Goal: Task Accomplishment & Management: Use online tool/utility

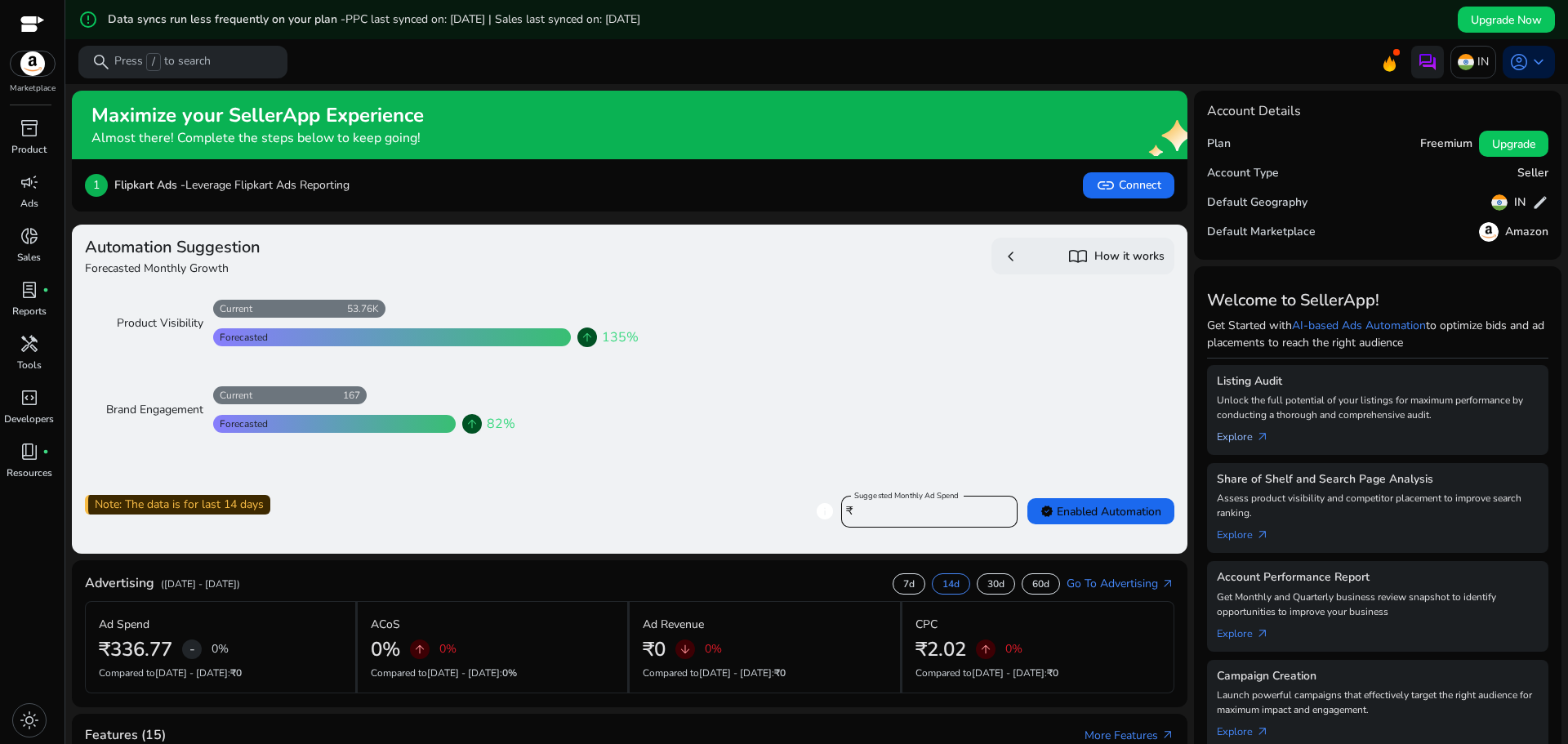
click at [1230, 437] on link "Explore arrow_outward" at bounding box center [1250, 433] width 66 height 23
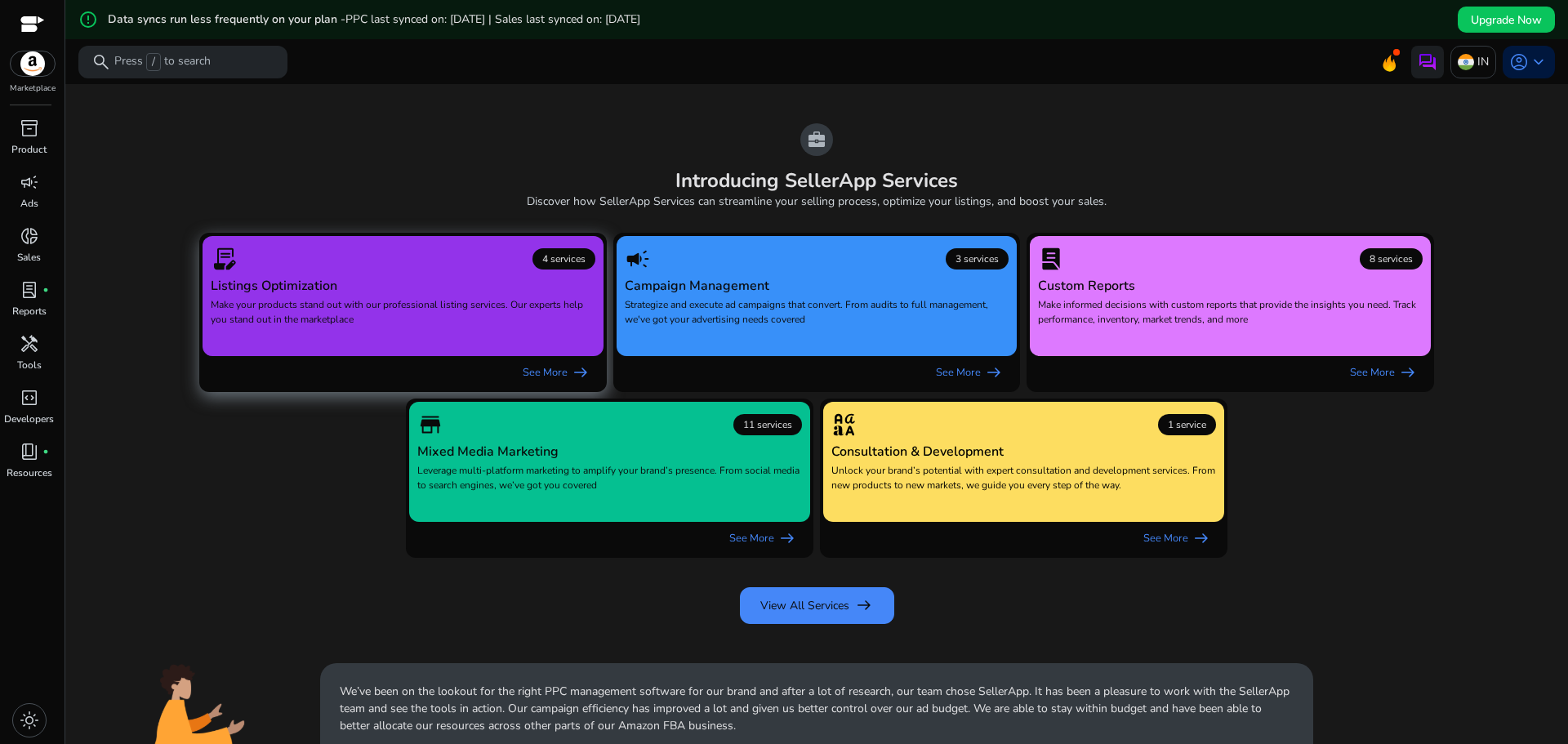
click at [547, 297] on p "Make your products stand out with our professional listing services. Our expert…" at bounding box center [402, 319] width 384 height 45
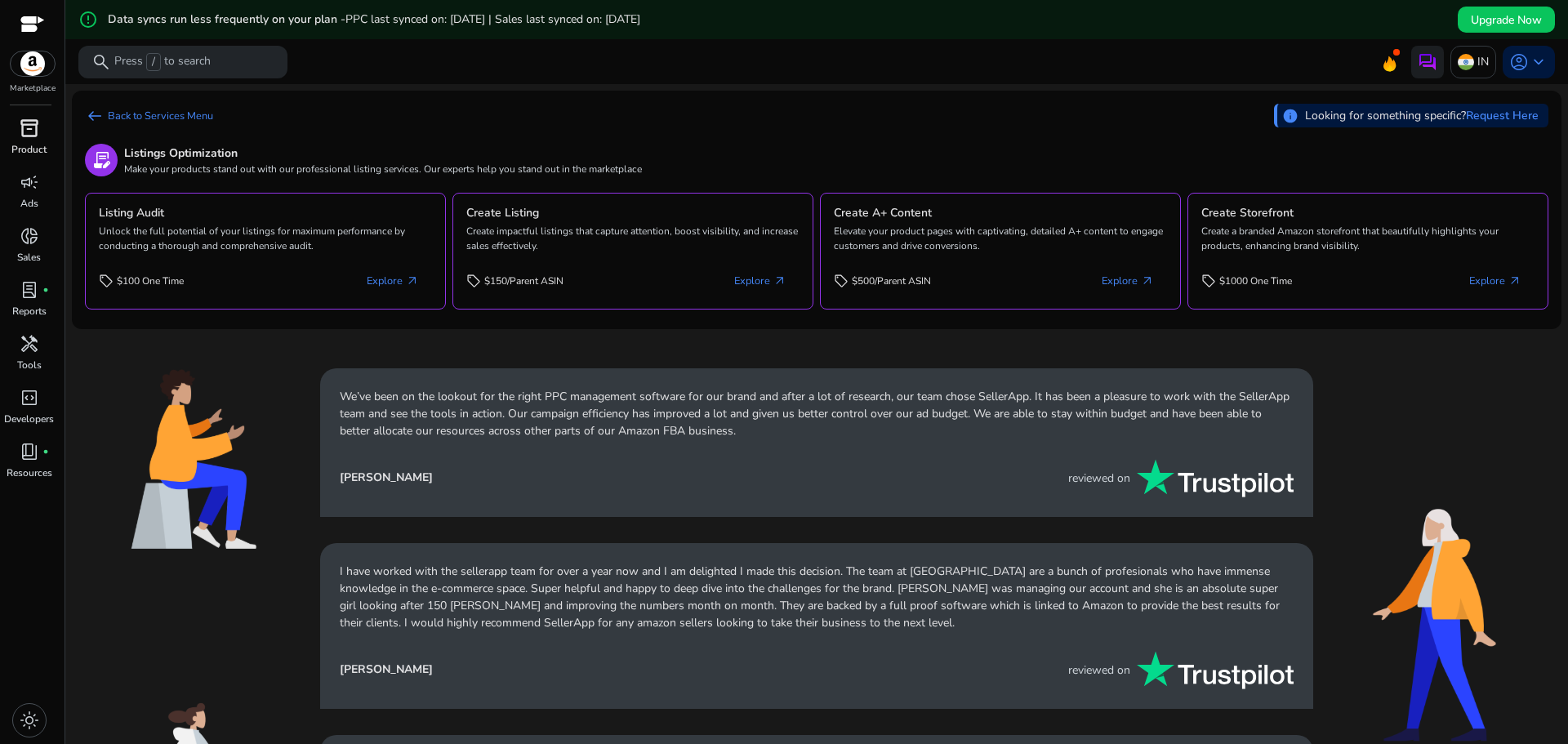
click at [36, 145] on p "Product" at bounding box center [28, 149] width 35 height 15
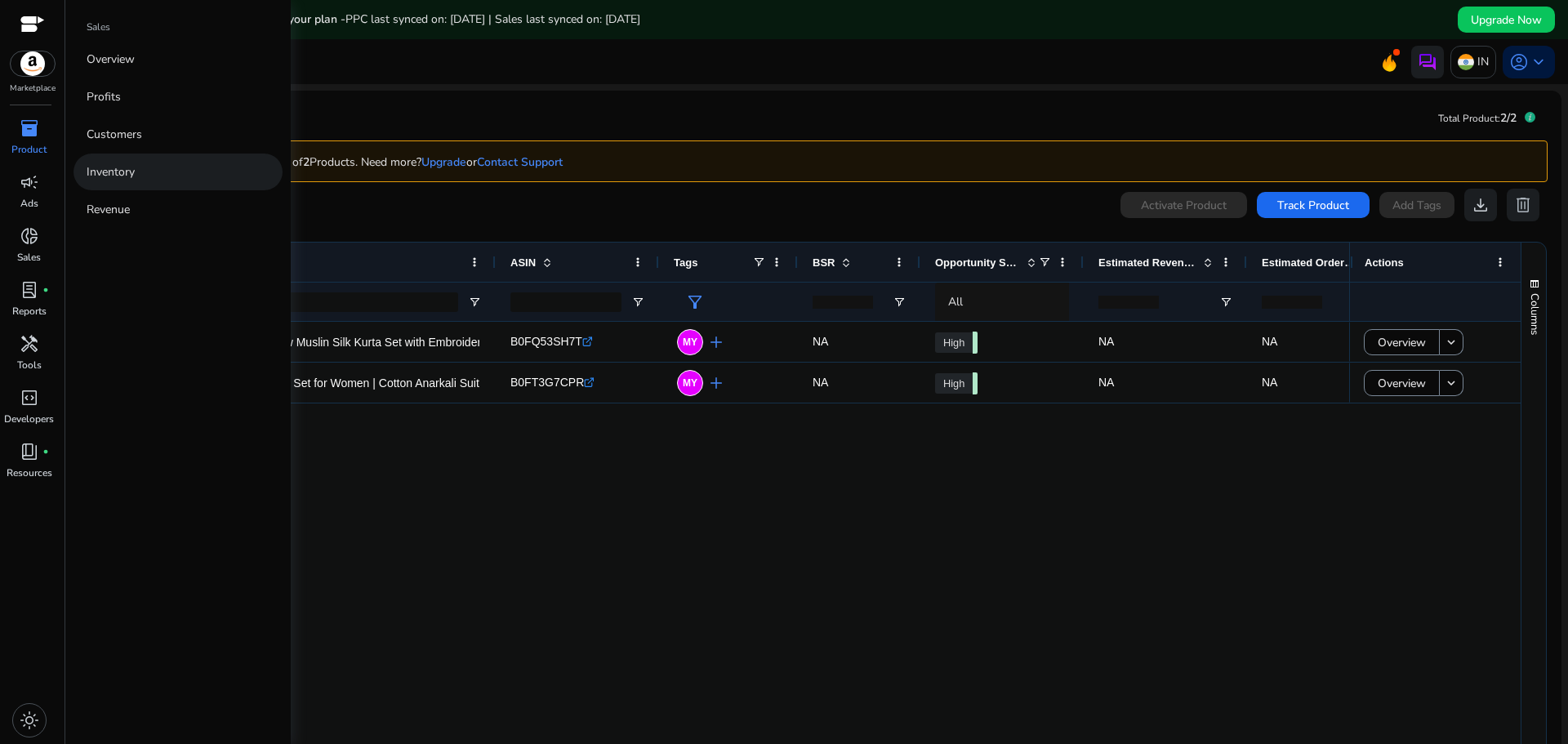
click at [116, 170] on p "Inventory" at bounding box center [110, 172] width 48 height 17
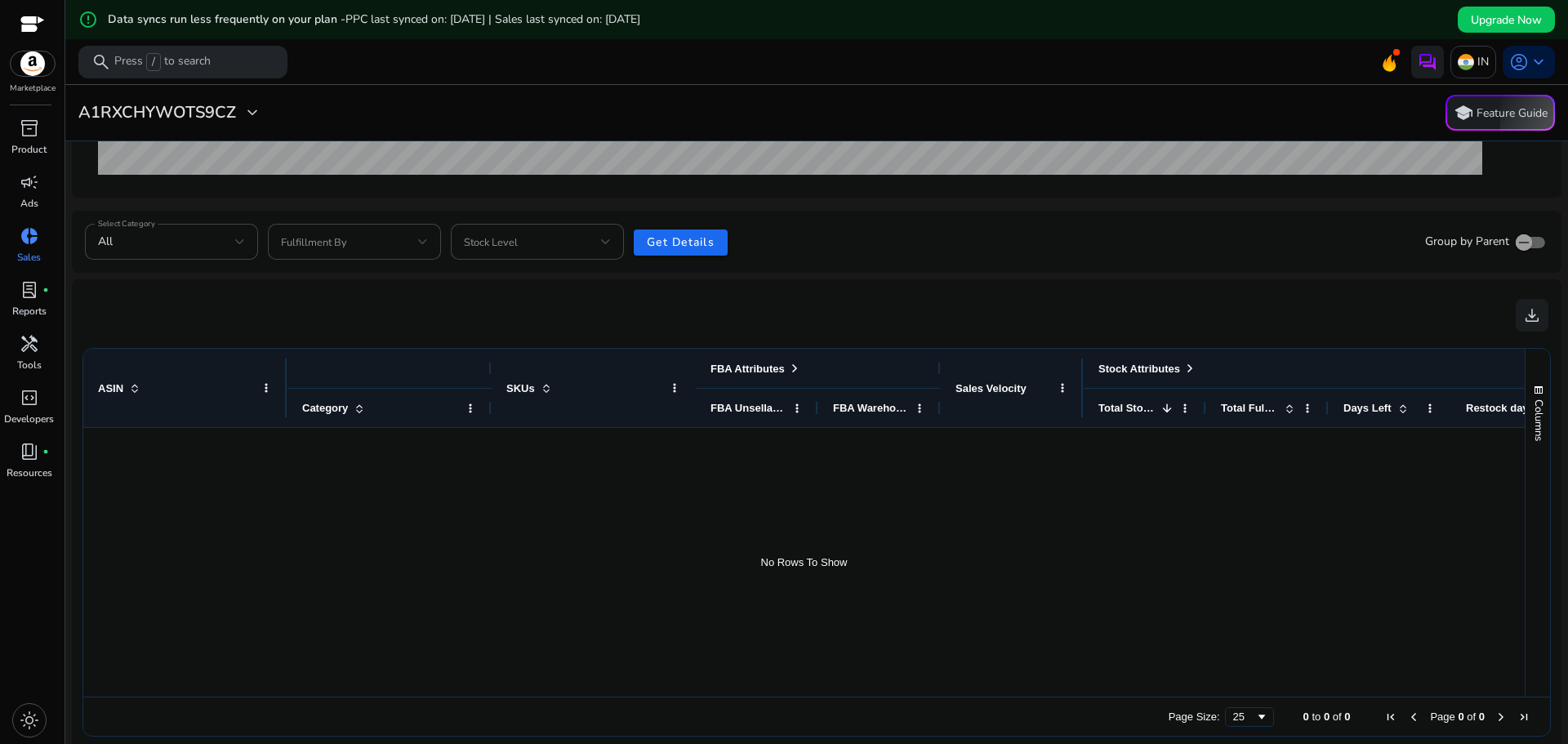
scroll to position [519, 0]
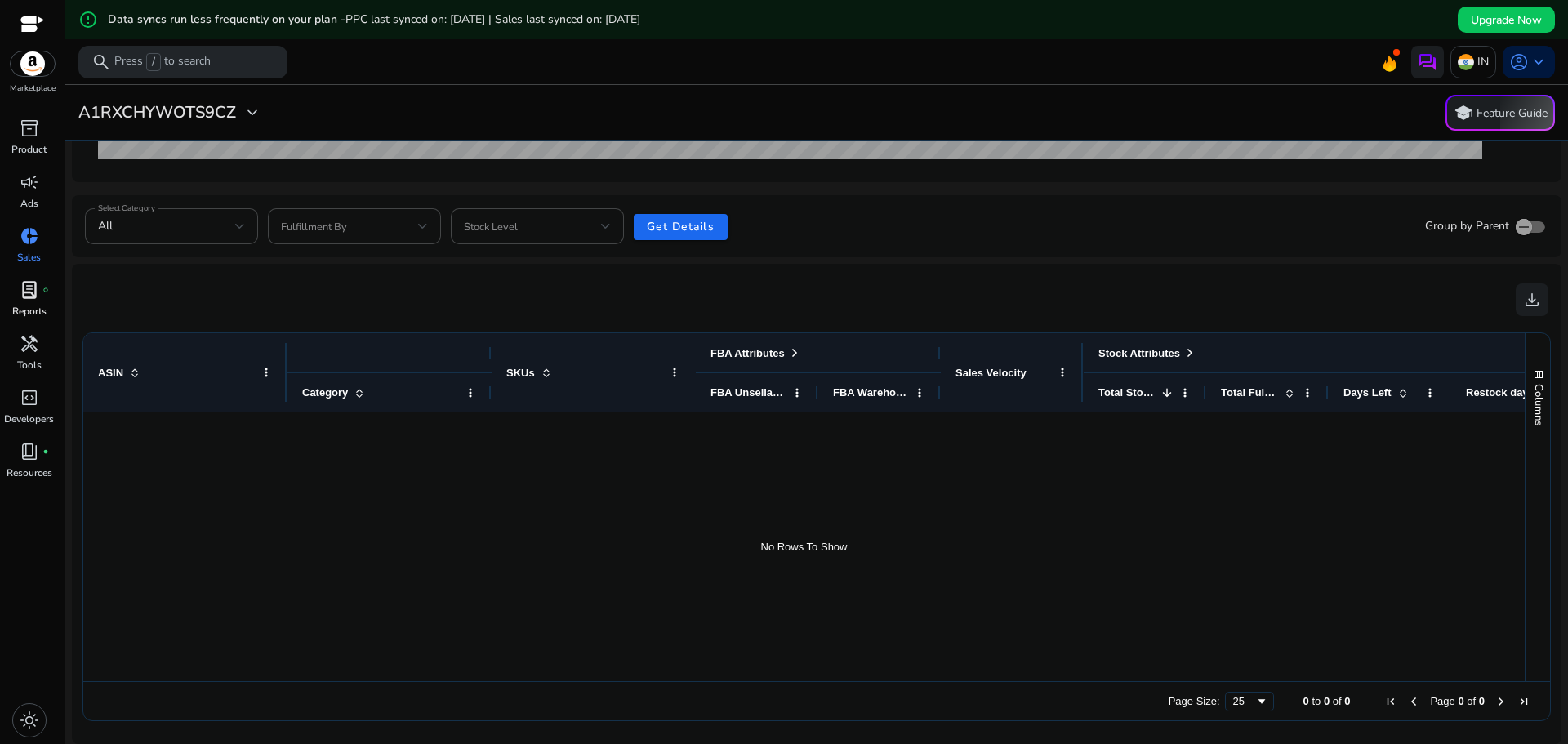
click at [30, 303] on link "lab_profile fiber_manual_record Reports" at bounding box center [29, 303] width 58 height 54
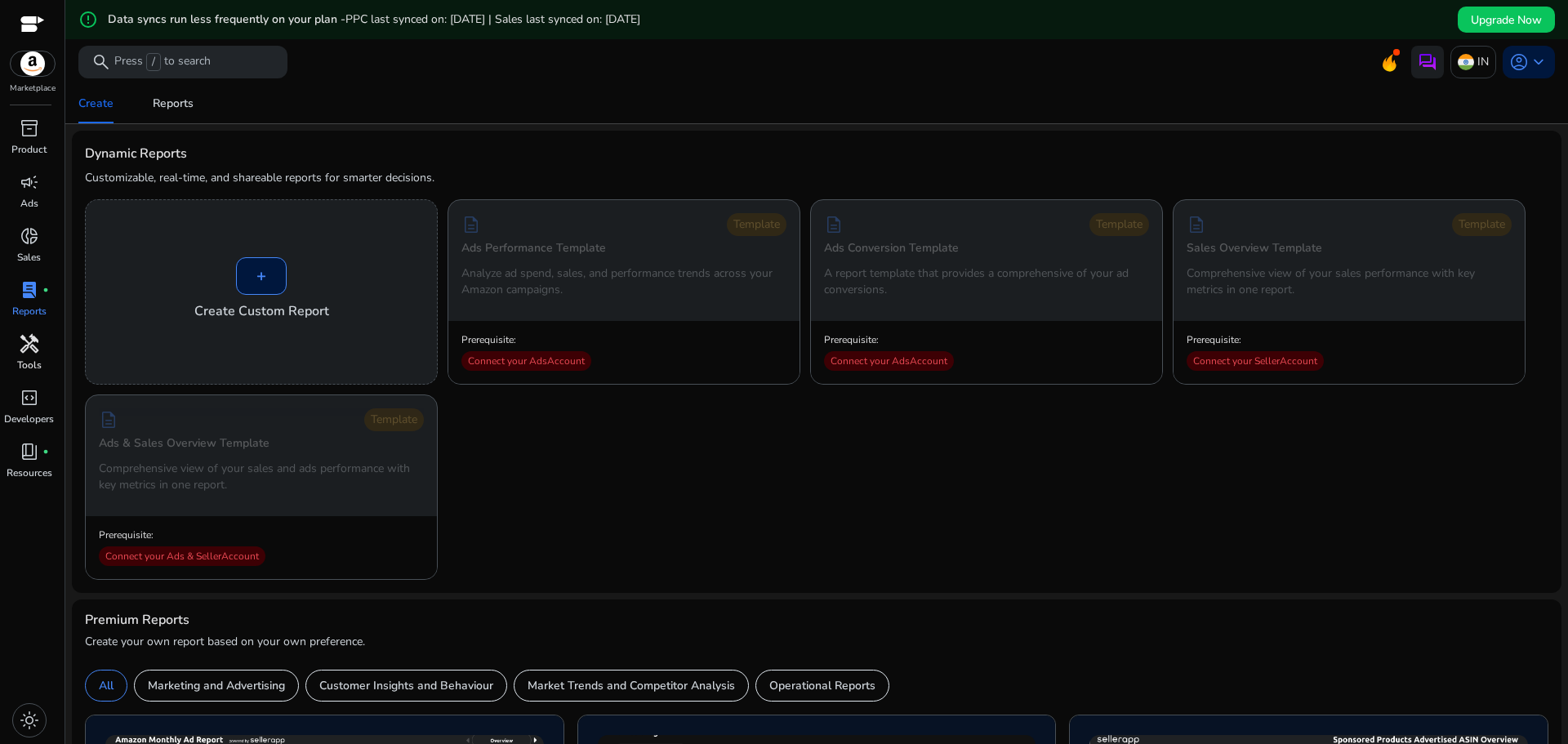
click at [33, 369] on p "Tools" at bounding box center [29, 365] width 24 height 15
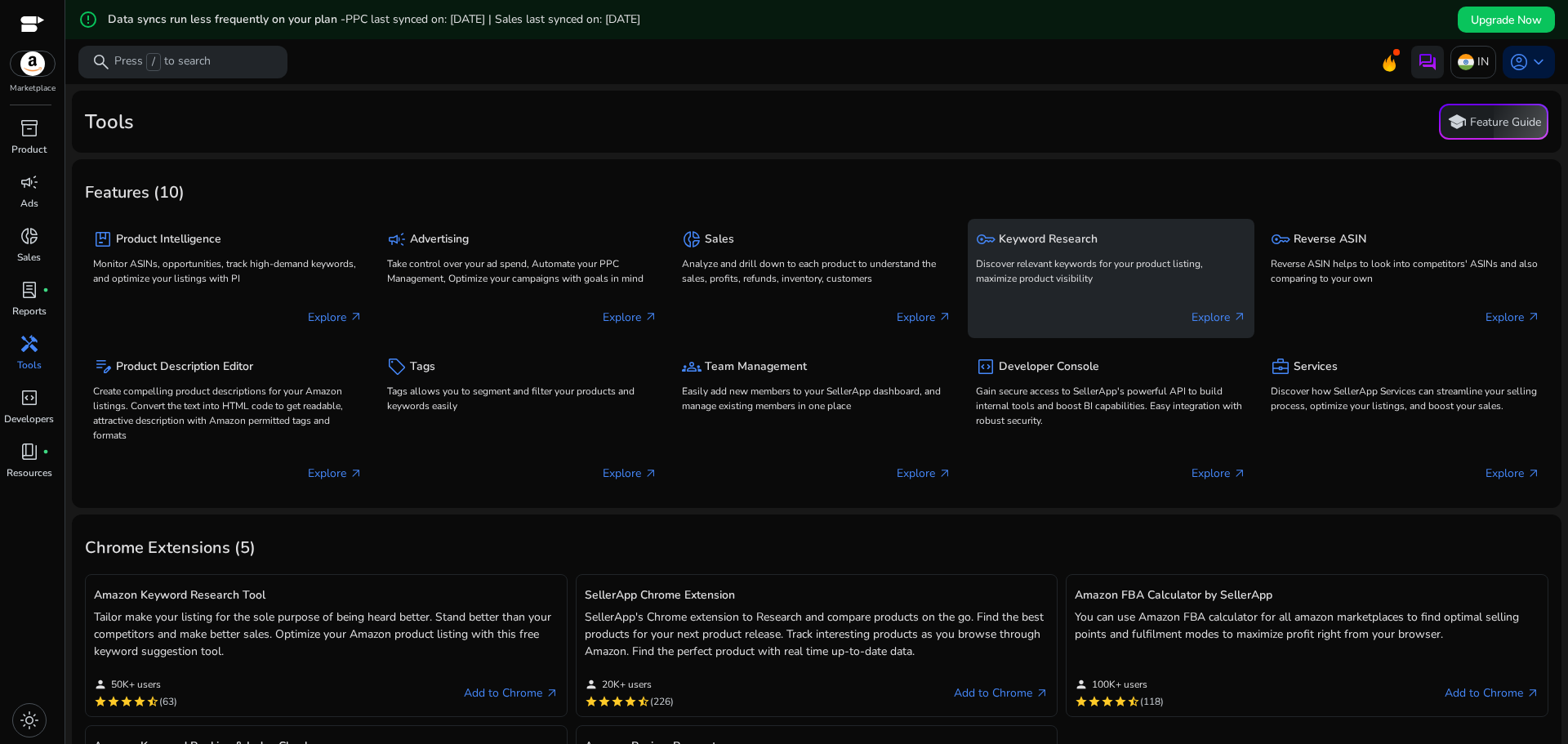
click at [1046, 263] on p "Discover relevant keywords for your product listing, maximize product visibility" at bounding box center [1110, 271] width 270 height 29
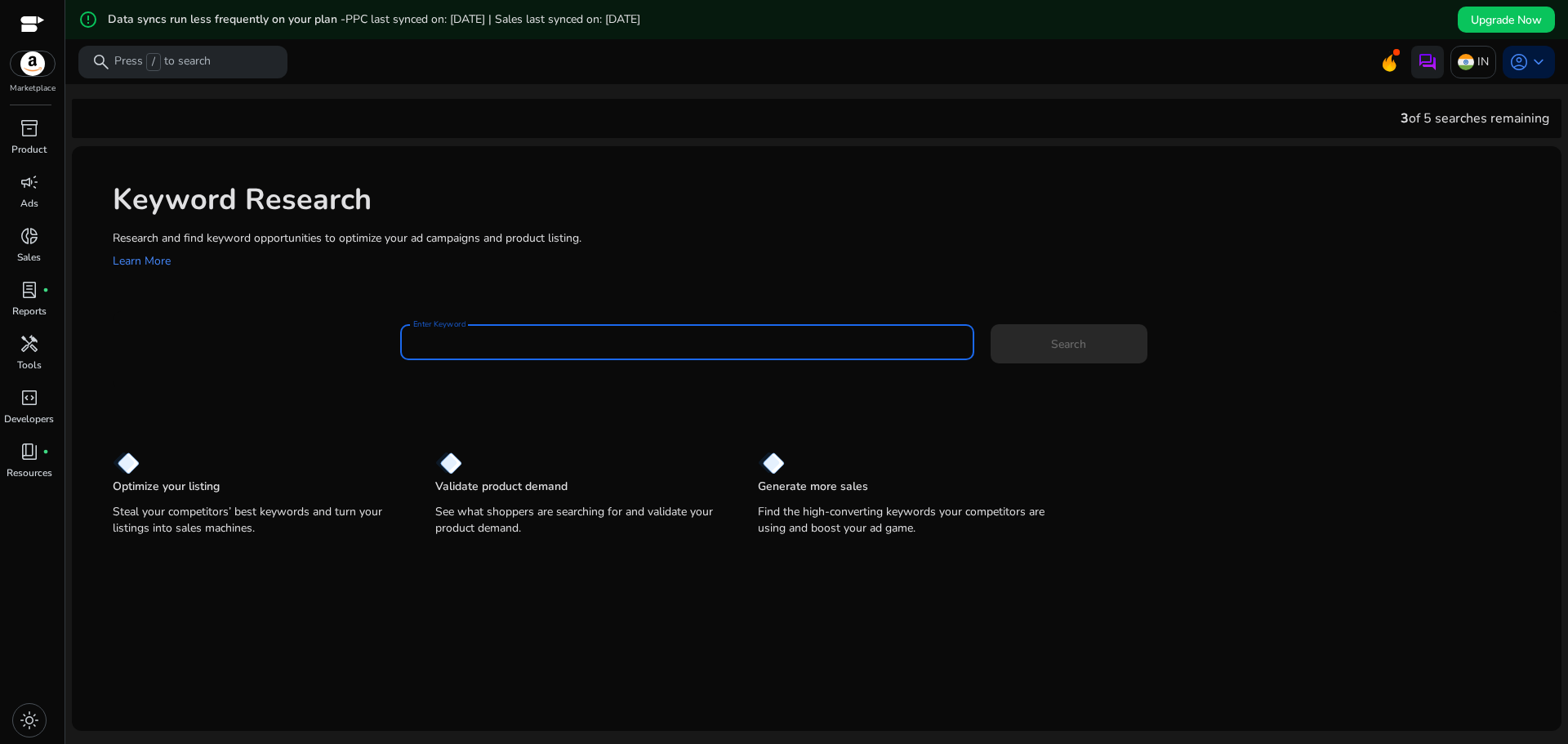
click at [734, 339] on input "Enter Keyword" at bounding box center [687, 342] width 548 height 18
type input "**********"
click at [1048, 363] on span at bounding box center [1069, 344] width 157 height 39
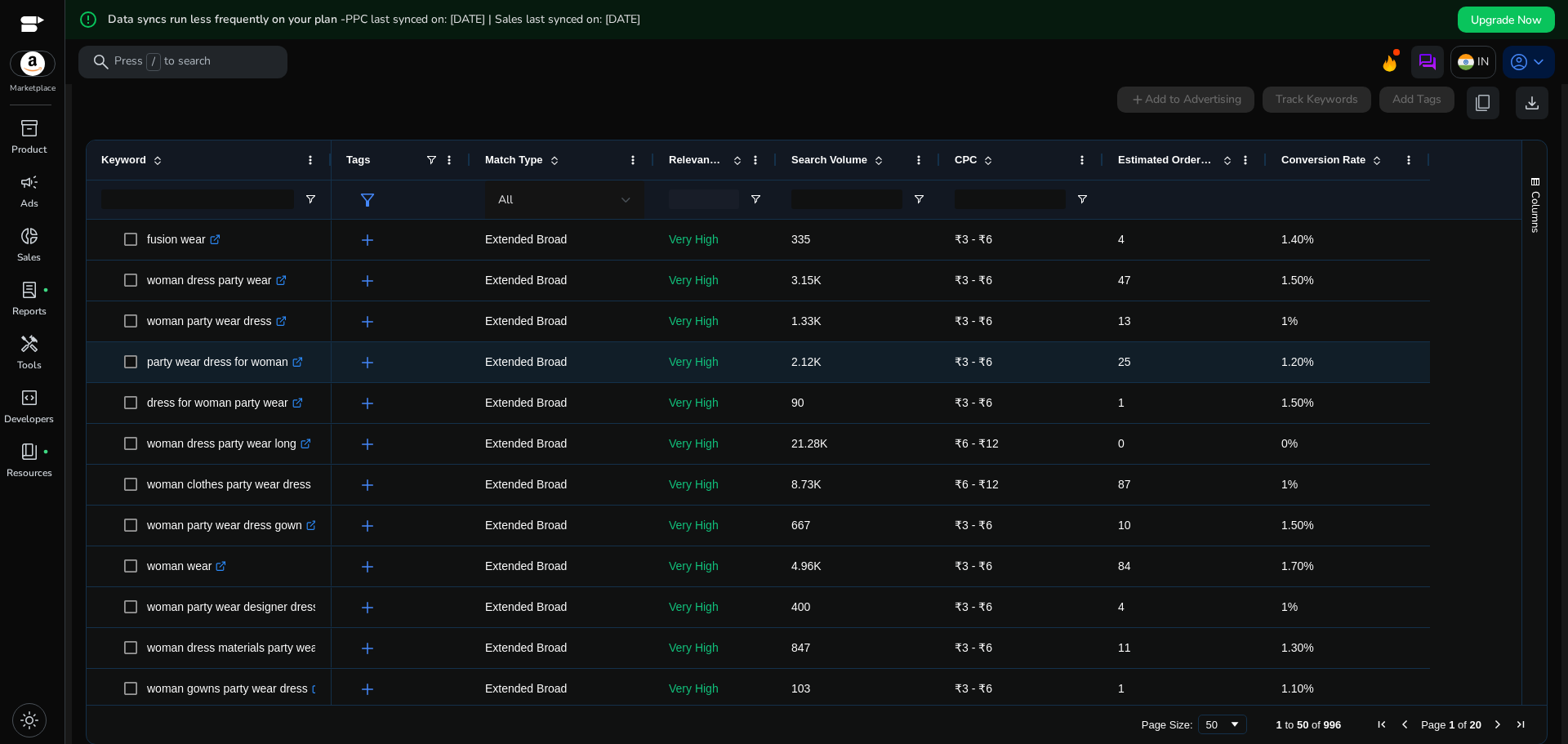
scroll to position [234, 0]
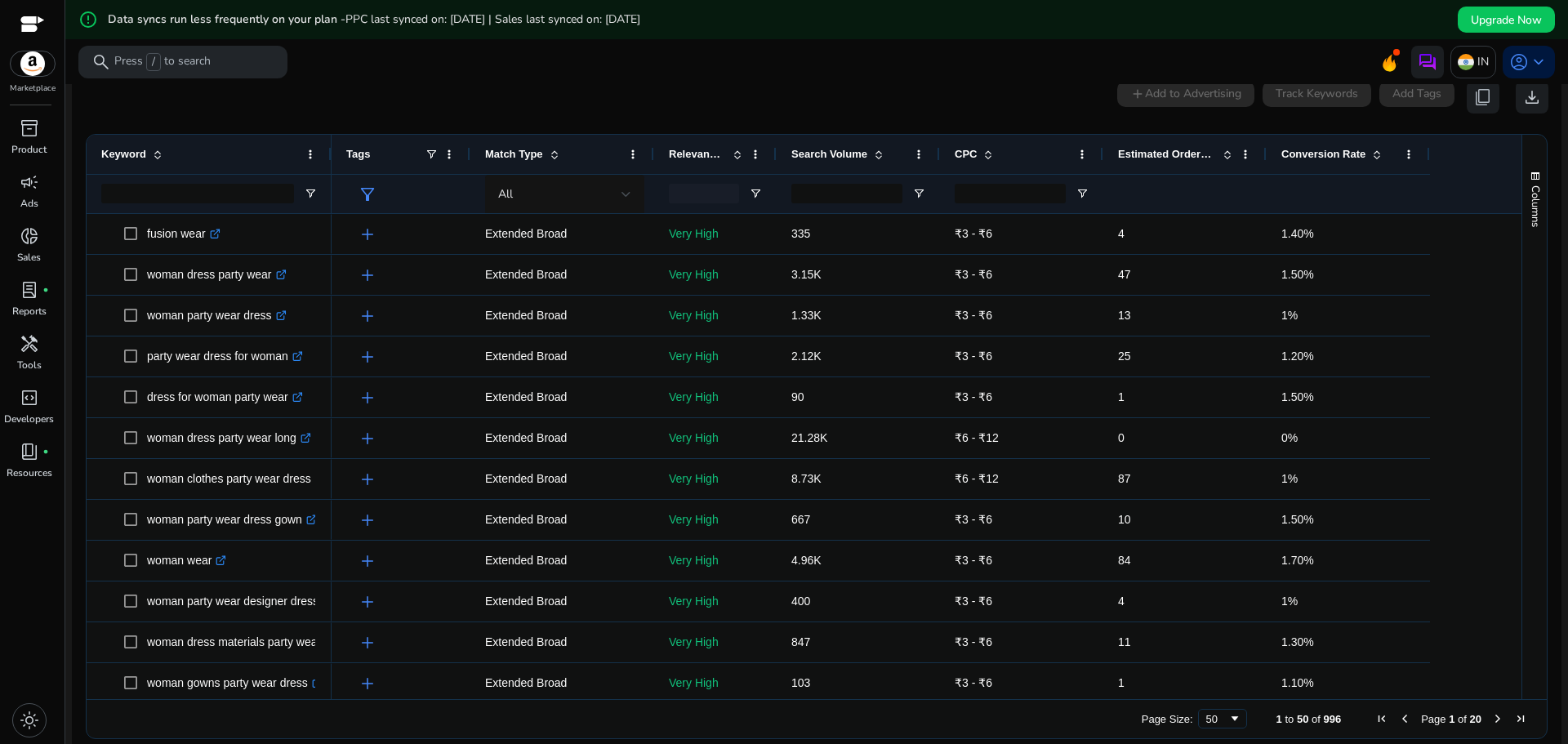
click at [1226, 153] on span at bounding box center [1228, 154] width 13 height 13
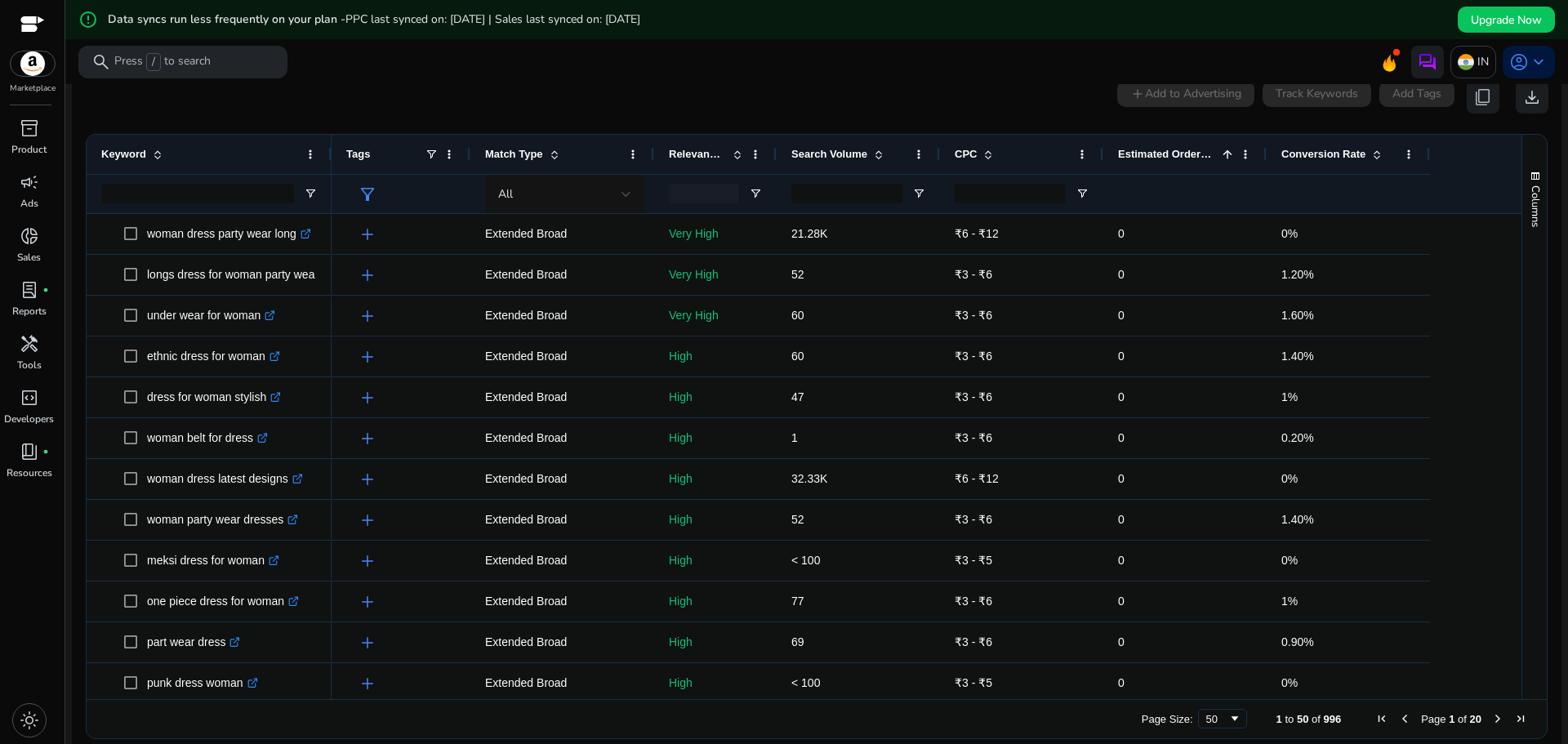
click at [1224, 154] on span at bounding box center [1228, 154] width 13 height 13
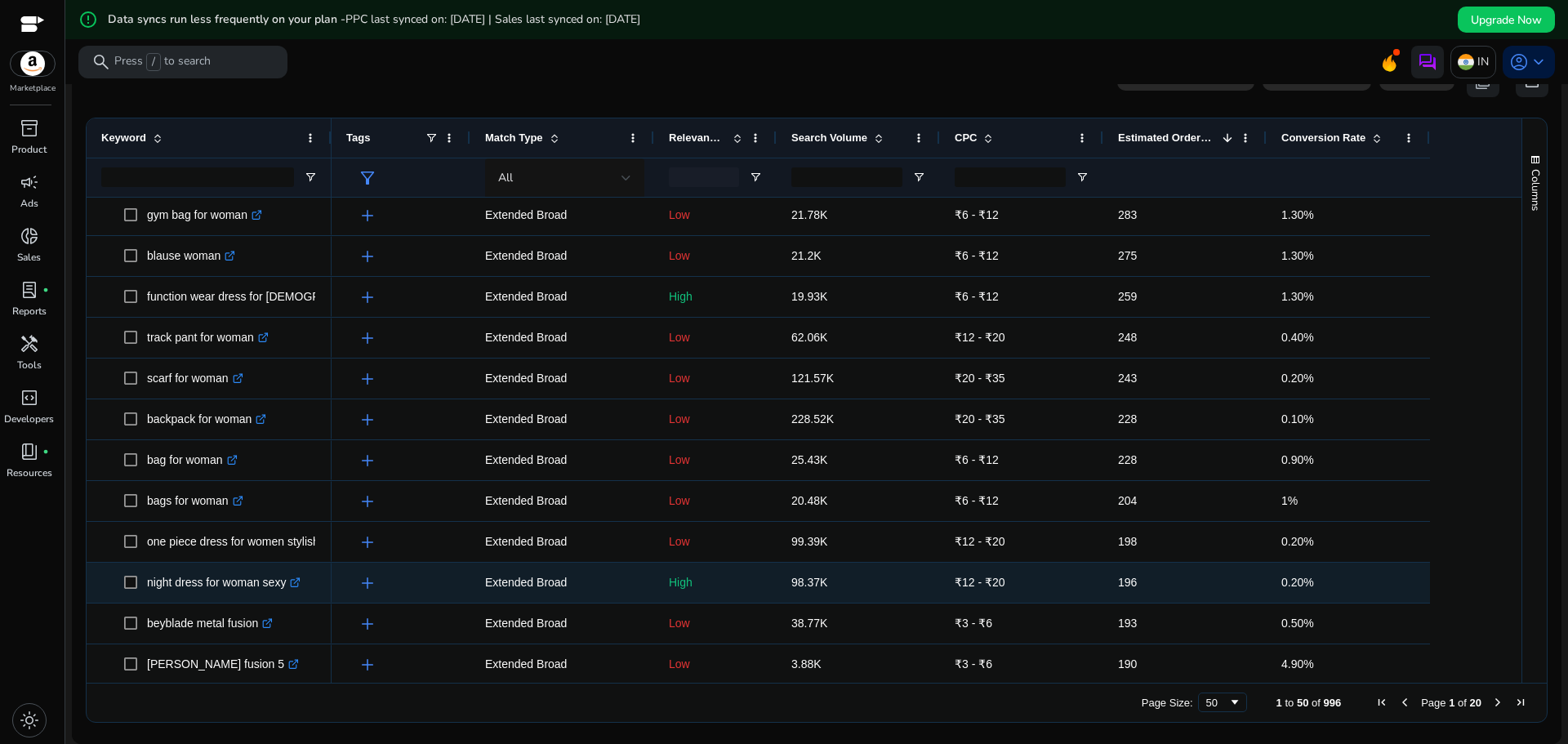
scroll to position [0, 0]
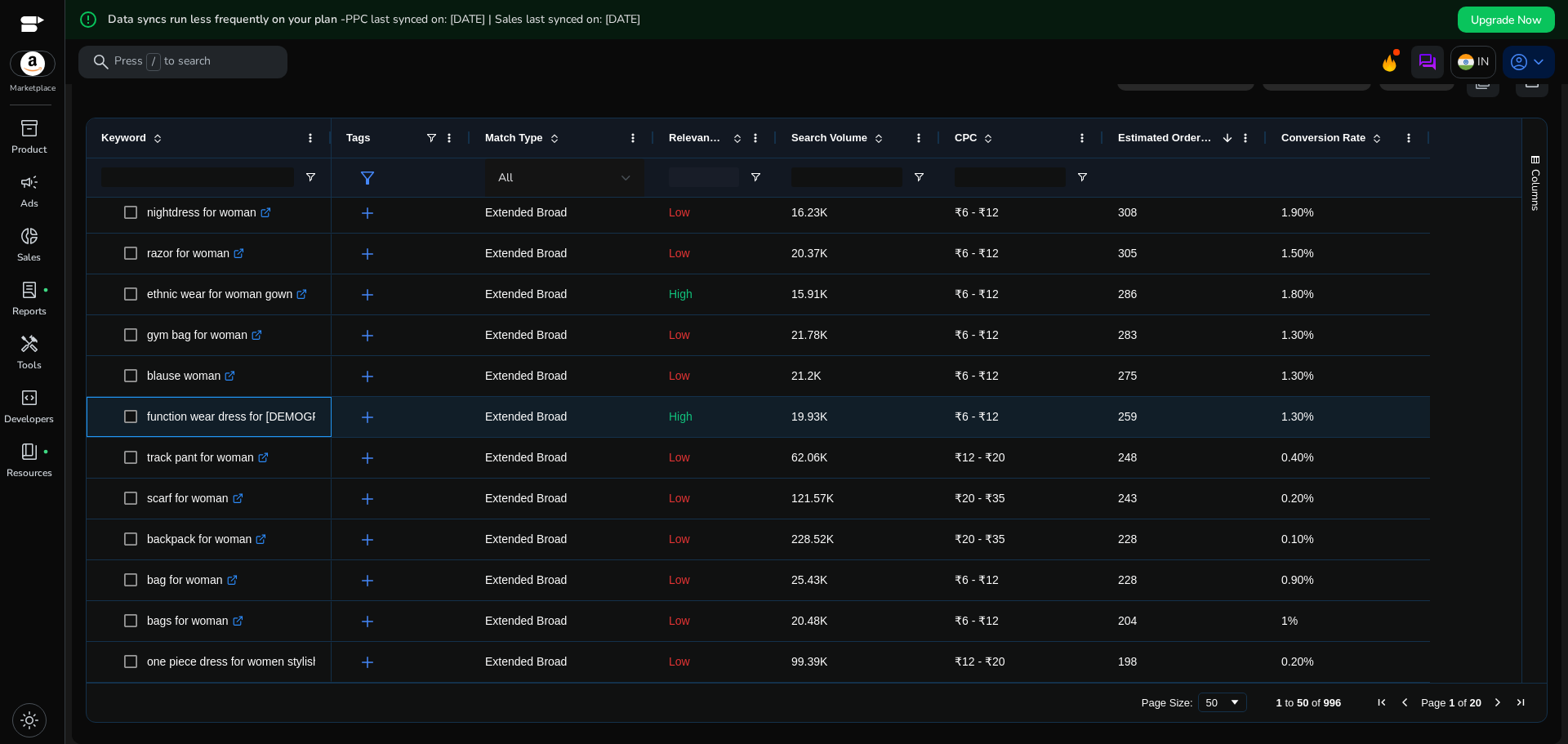
drag, startPoint x: 144, startPoint y: 422, endPoint x: 294, endPoint y: 428, distance: 150.1
click at [294, 428] on span "function wear dress for [DEMOGRAPHIC_DATA] .st0{fill:#2c8af8}" at bounding box center [220, 417] width 193 height 34
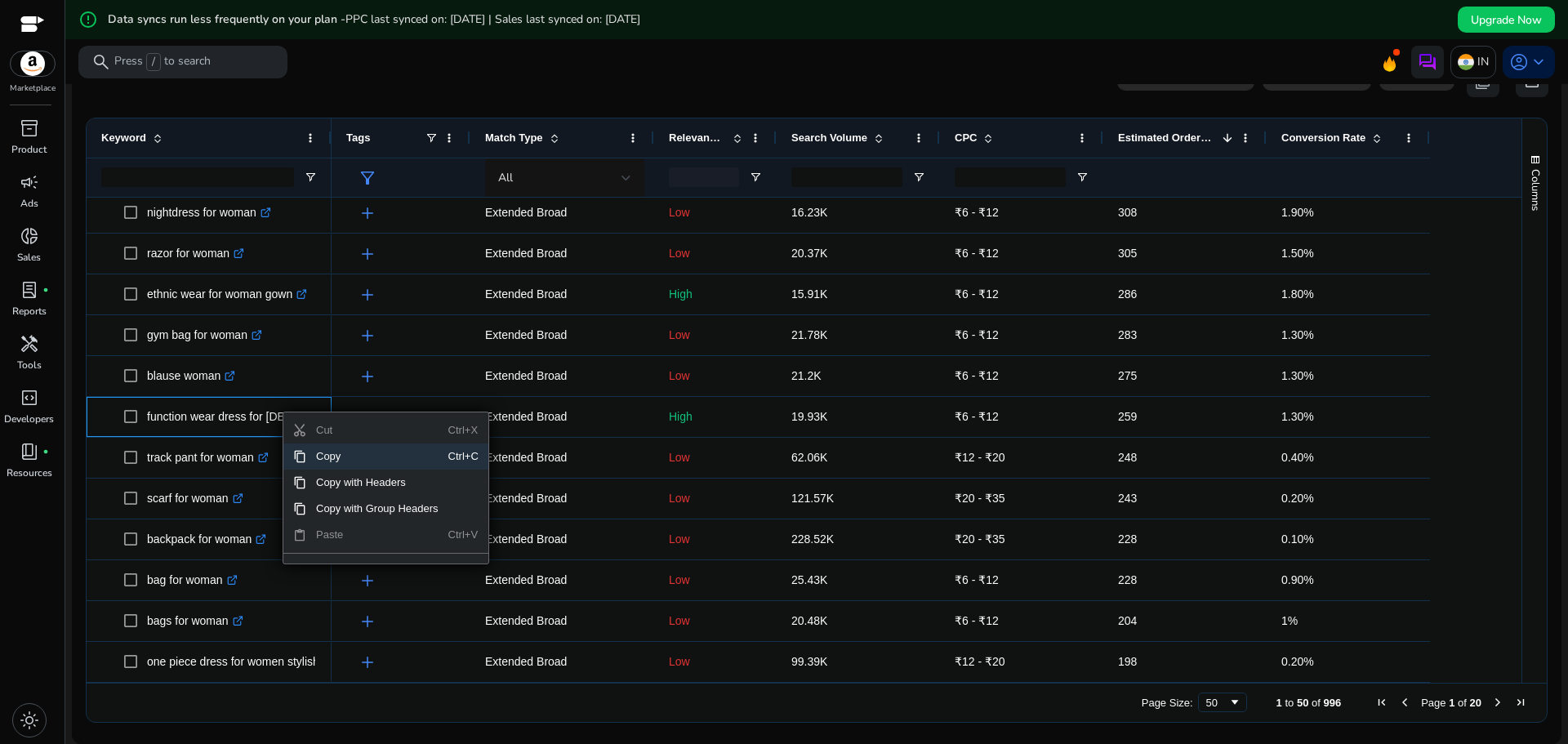
click at [331, 454] on span "Copy" at bounding box center [377, 457] width 142 height 26
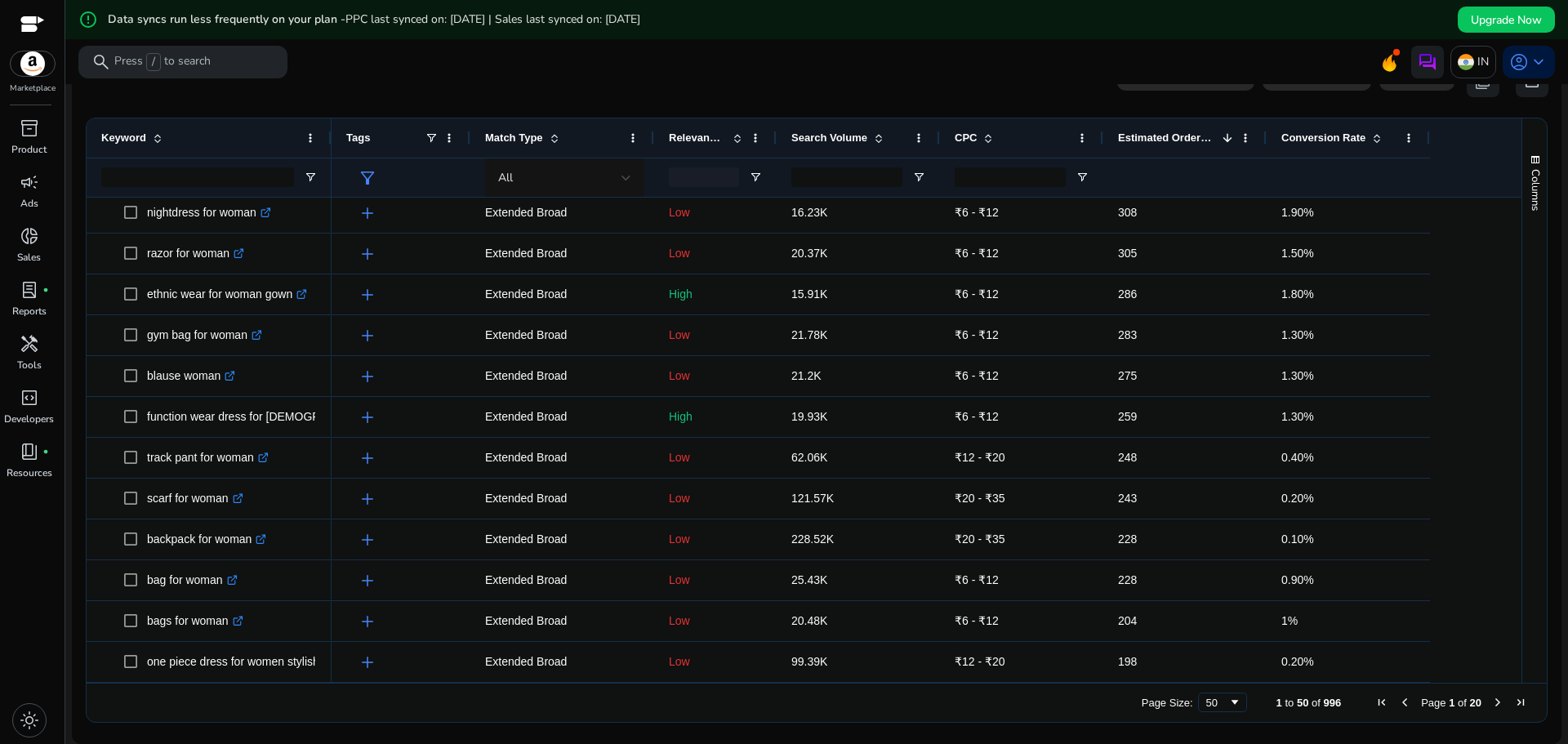
click at [729, 66] on mat-toolbar "search Press / to search IN account_circle keyboard_arrow_down" at bounding box center [817, 62] width 1503 height 45
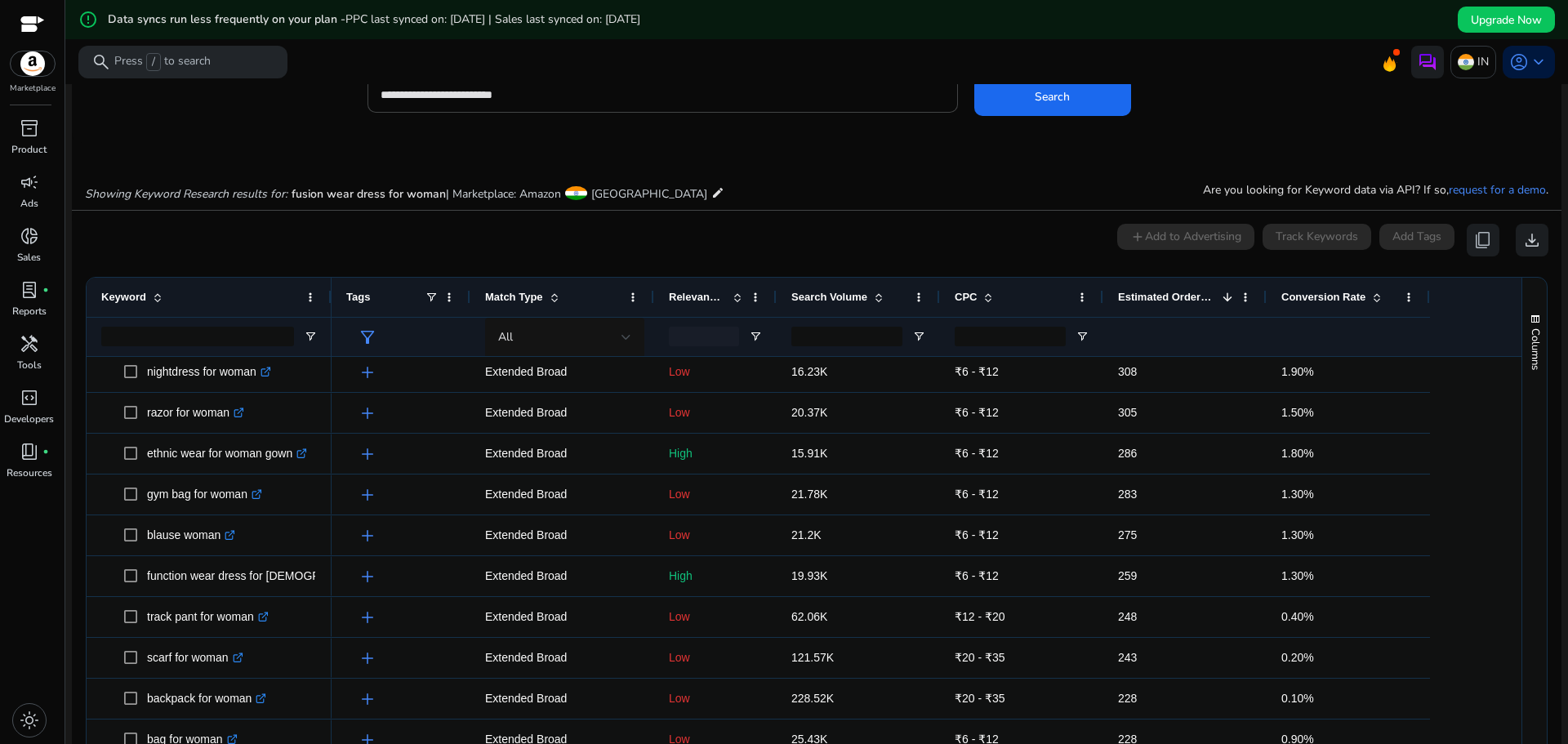
scroll to position [5, 0]
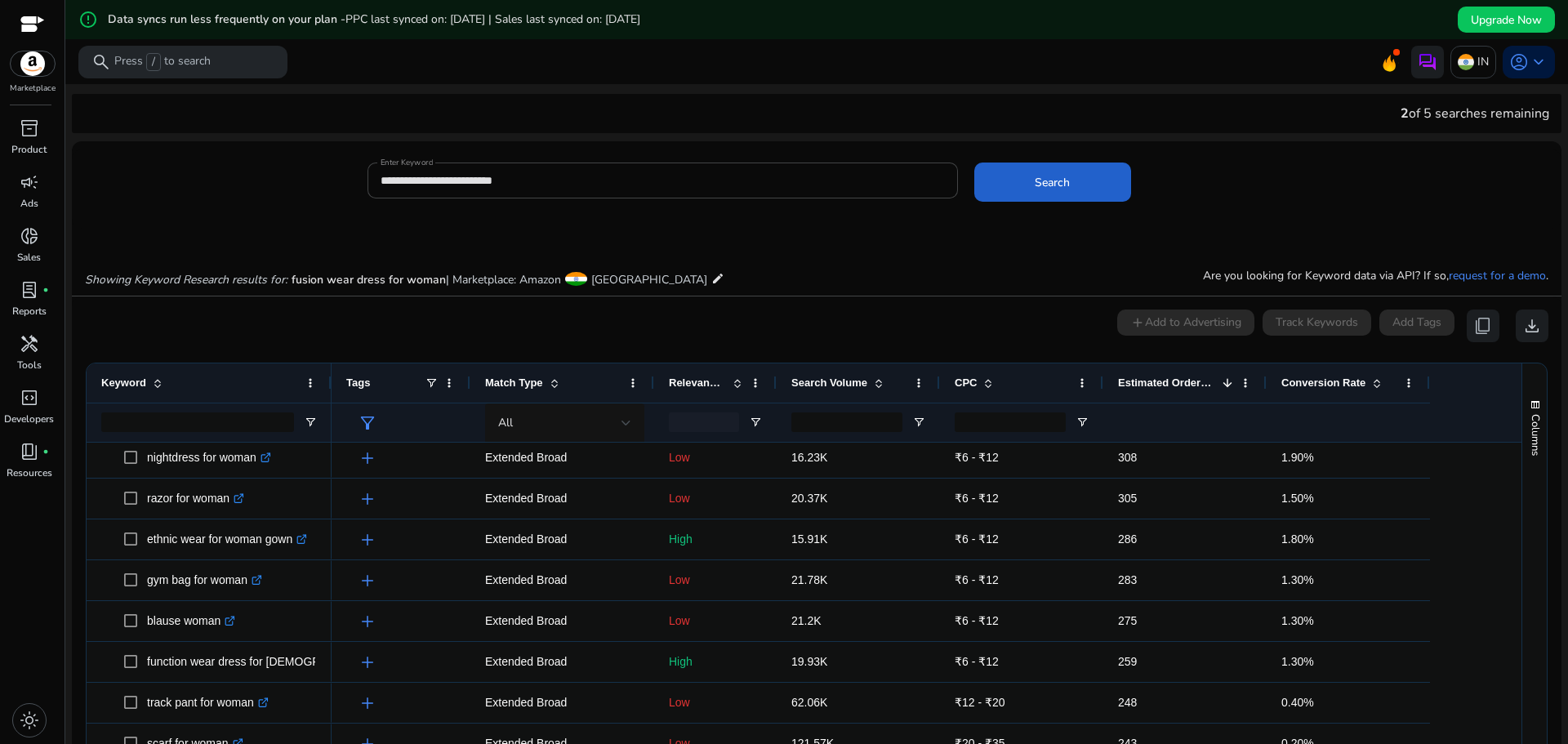
click at [1020, 182] on span at bounding box center [1052, 182] width 157 height 39
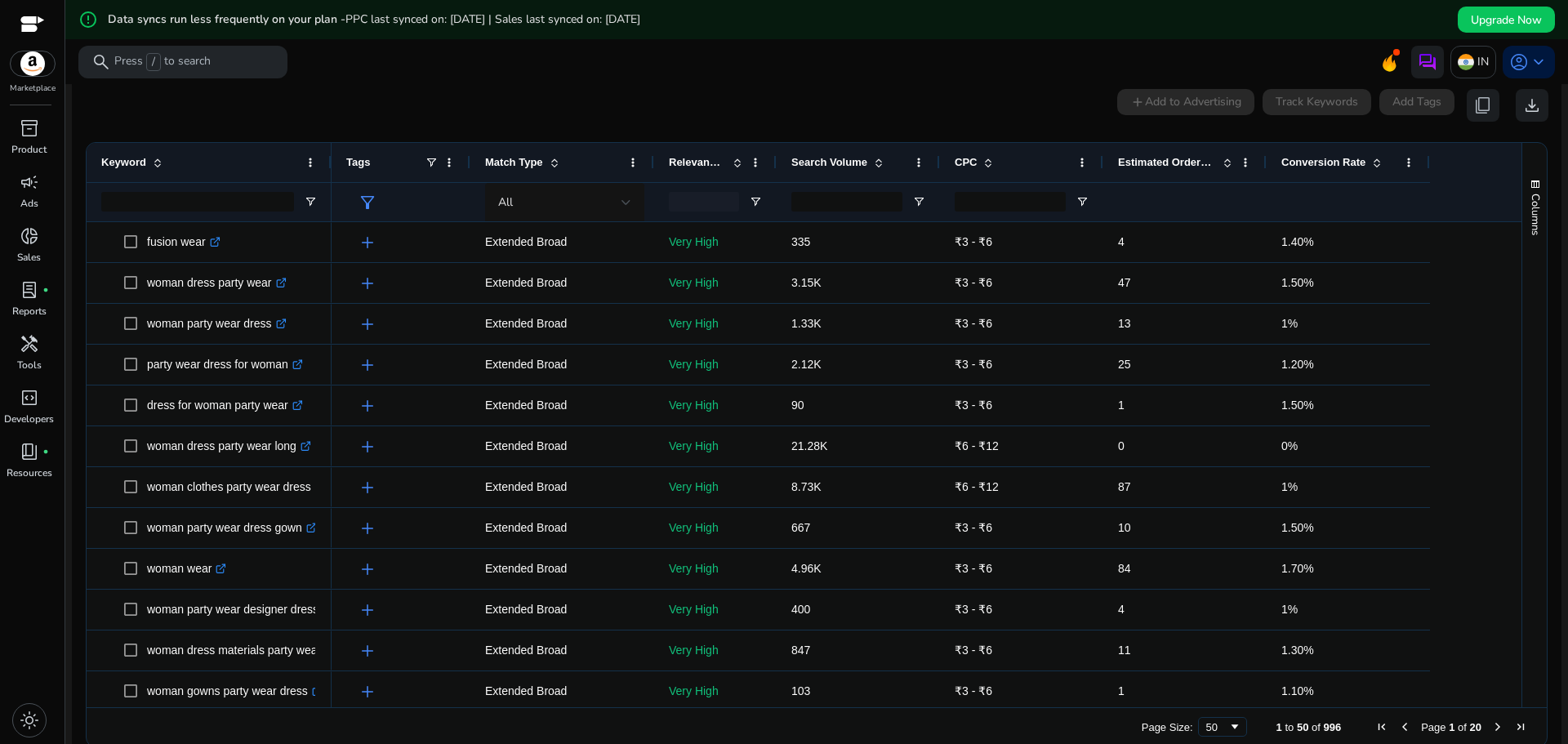
scroll to position [234, 0]
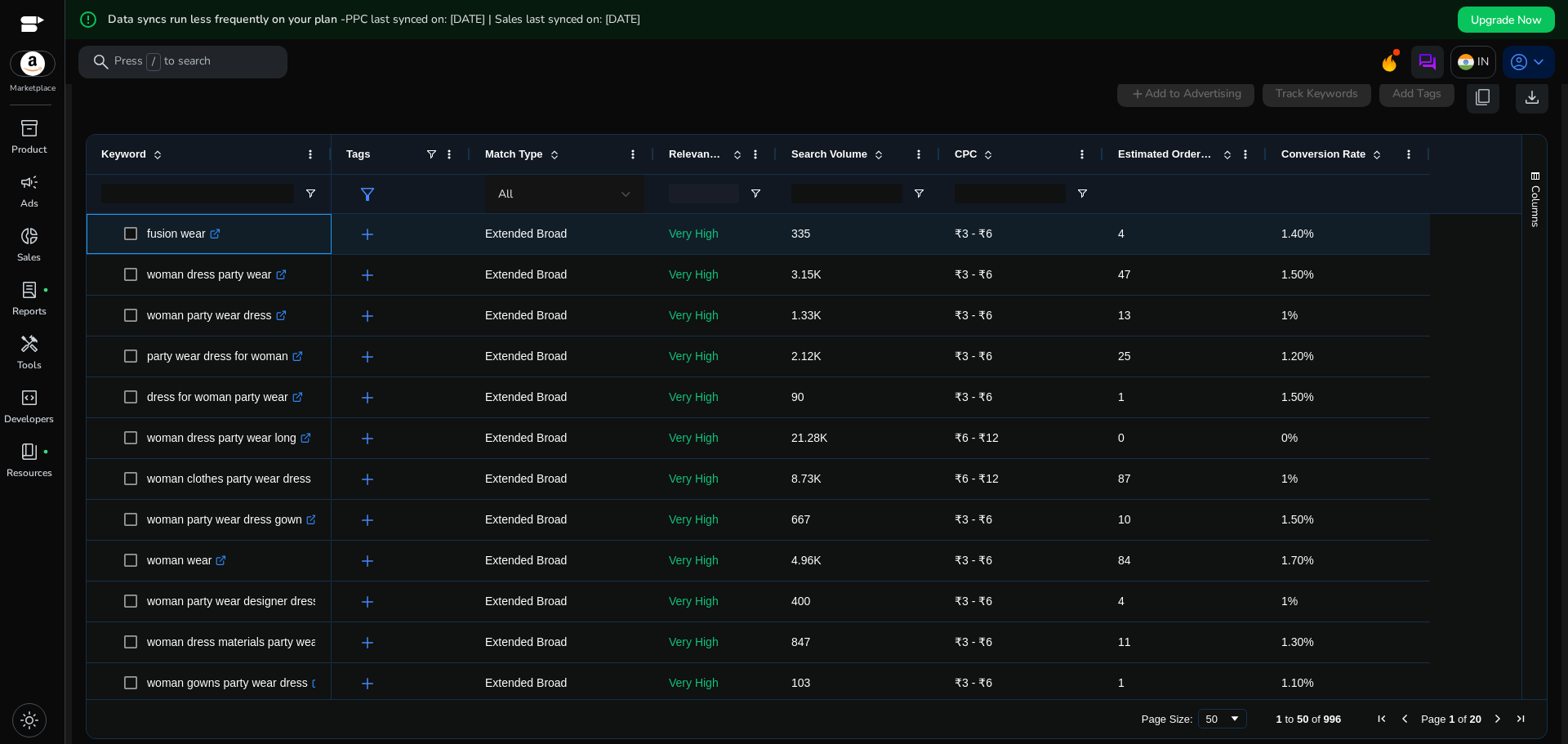
drag, startPoint x: 140, startPoint y: 247, endPoint x: 209, endPoint y: 242, distance: 69.2
click at [209, 242] on span "fusion wear .st0{fill:#2c8af8}" at bounding box center [220, 234] width 193 height 34
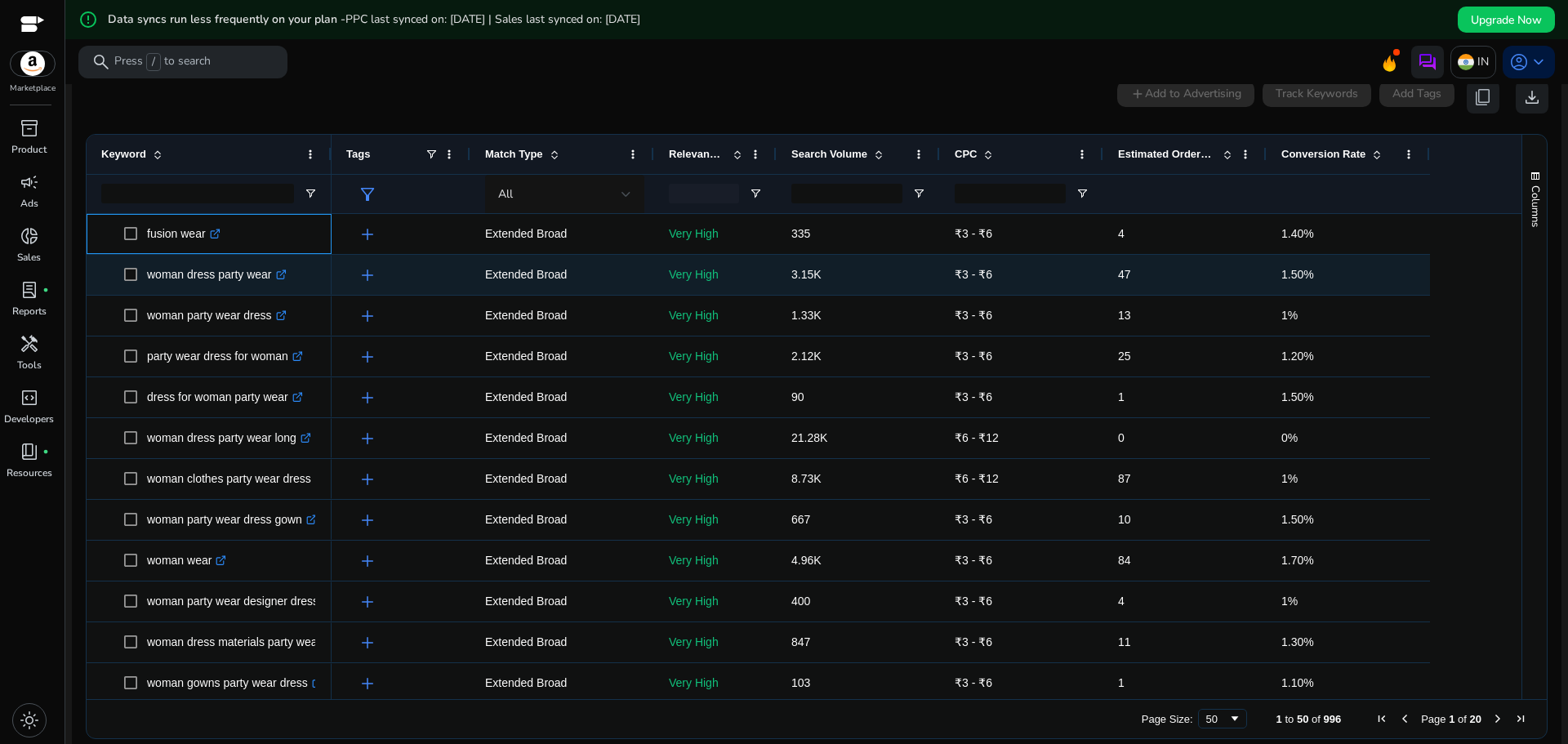
copy span "fusion wear"
drag, startPoint x: 272, startPoint y: 286, endPoint x: 177, endPoint y: 272, distance: 96.0
click at [157, 286] on p "woman dress party wear .st0{fill:#2c8af8}" at bounding box center [216, 275] width 140 height 34
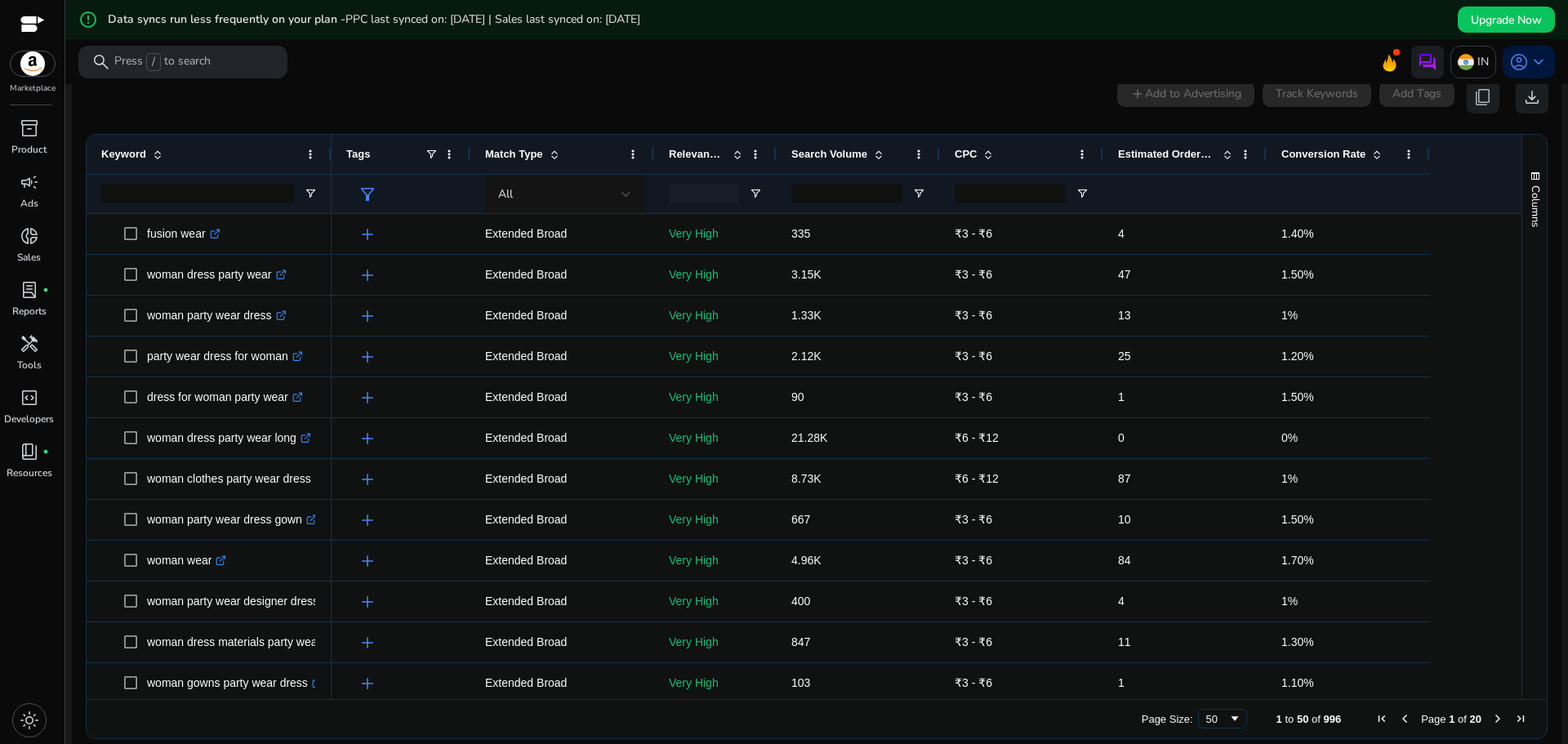
click at [427, 110] on div "0 keyword(s) selected add Add to Advertising Track Keywords Add Tags content_co…" at bounding box center [816, 97] width 1464 height 33
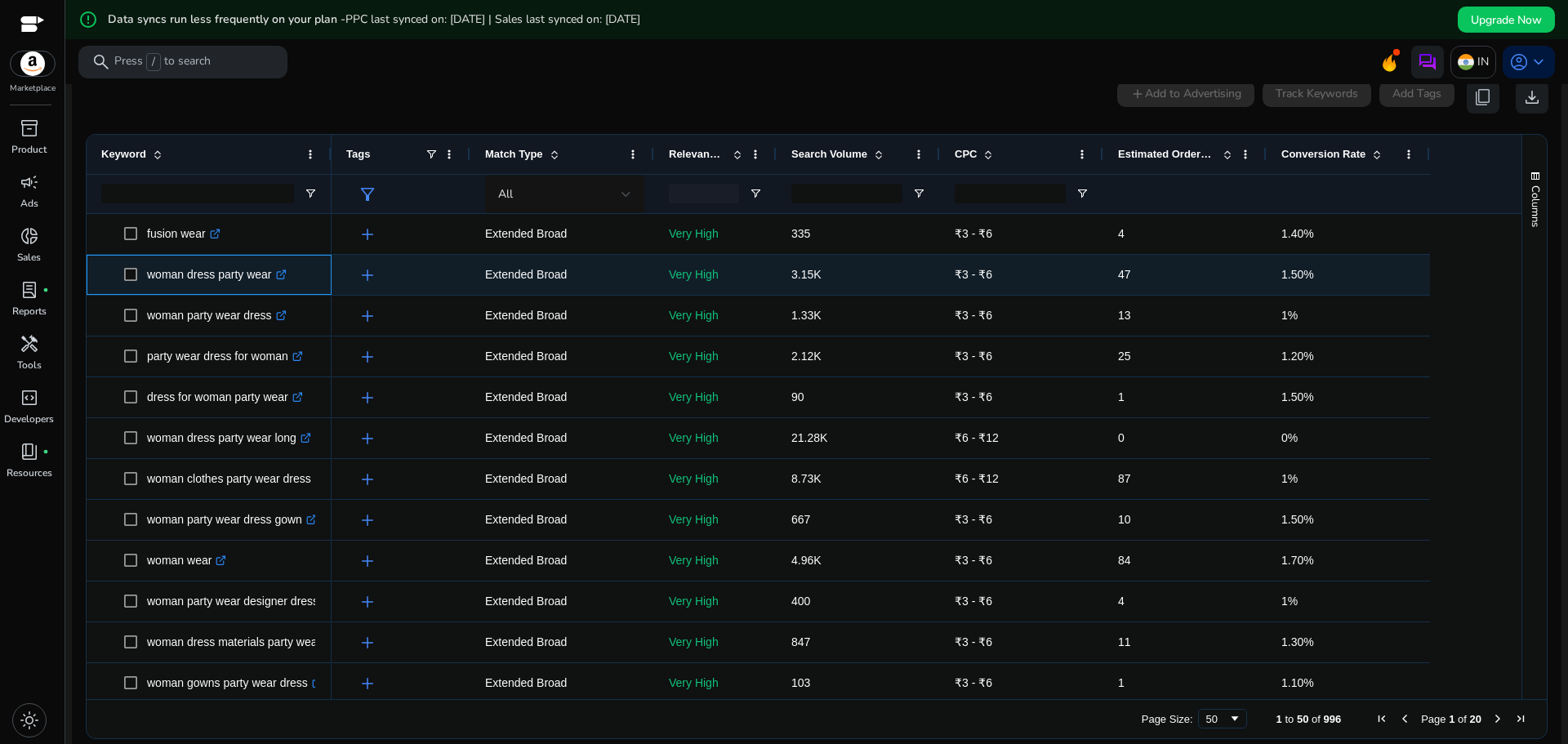
drag, startPoint x: 273, startPoint y: 285, endPoint x: 149, endPoint y: 287, distance: 124.0
click at [149, 287] on p "woman dress party wear .st0{fill:#2c8af8}" at bounding box center [216, 275] width 140 height 34
copy p "woman dress party wear"
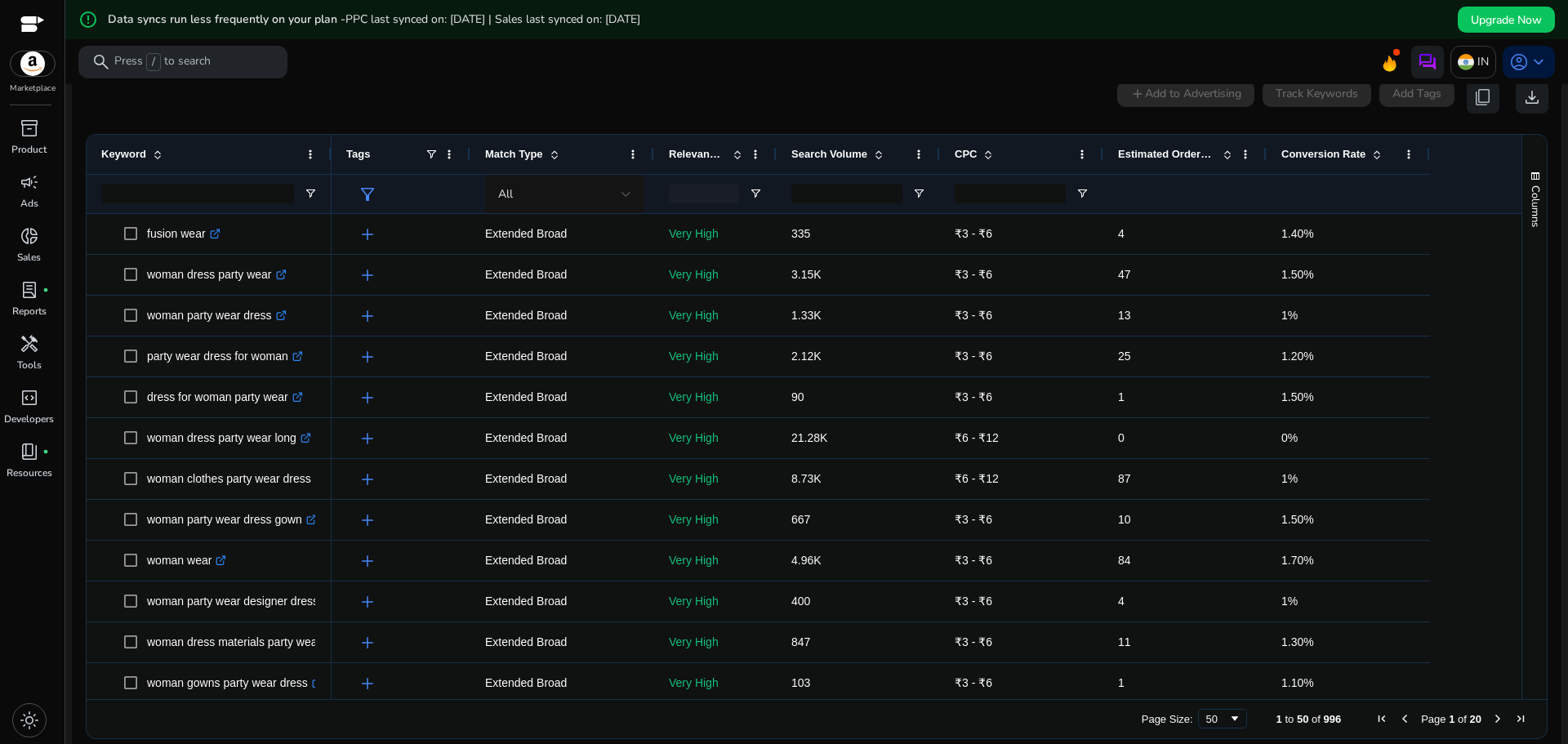
click at [657, 79] on mat-toolbar "search Press / to search IN account_circle keyboard_arrow_down" at bounding box center [817, 62] width 1503 height 45
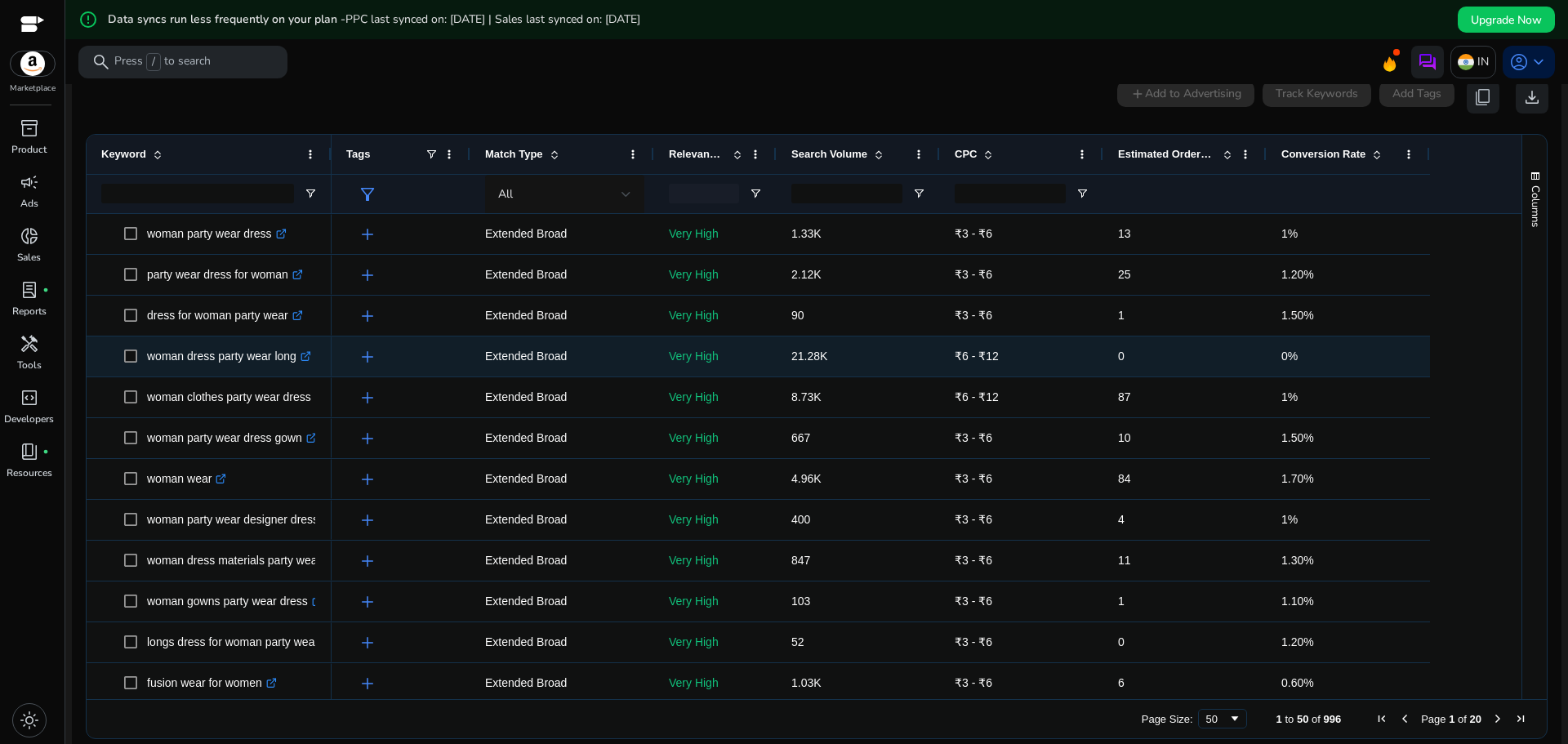
scroll to position [82, 0]
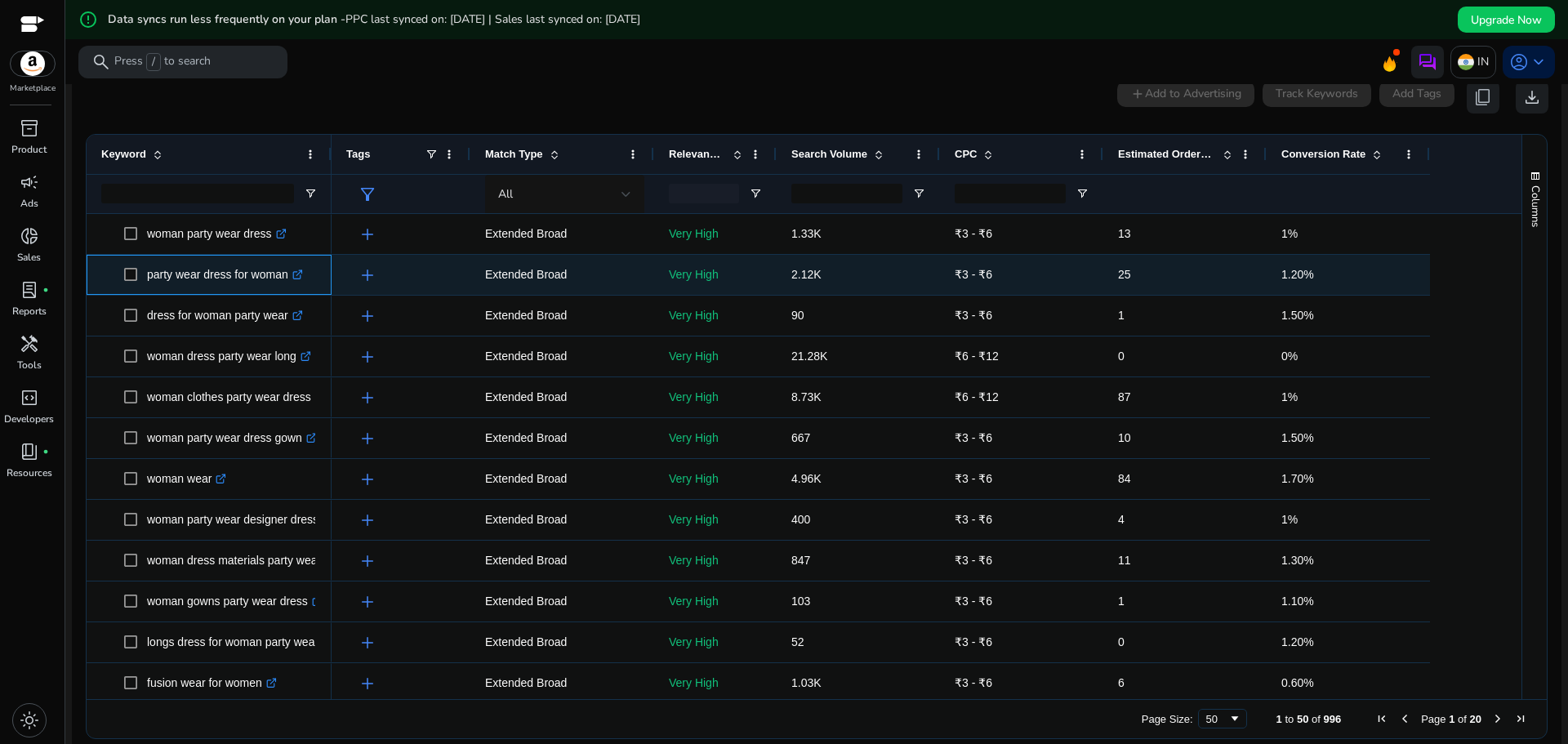
drag, startPoint x: 290, startPoint y: 285, endPoint x: 147, endPoint y: 287, distance: 143.0
click at [147, 287] on p "party wear dress for woman .st0{fill:#2c8af8}" at bounding box center [225, 275] width 156 height 34
copy p "party wear dress for woman"
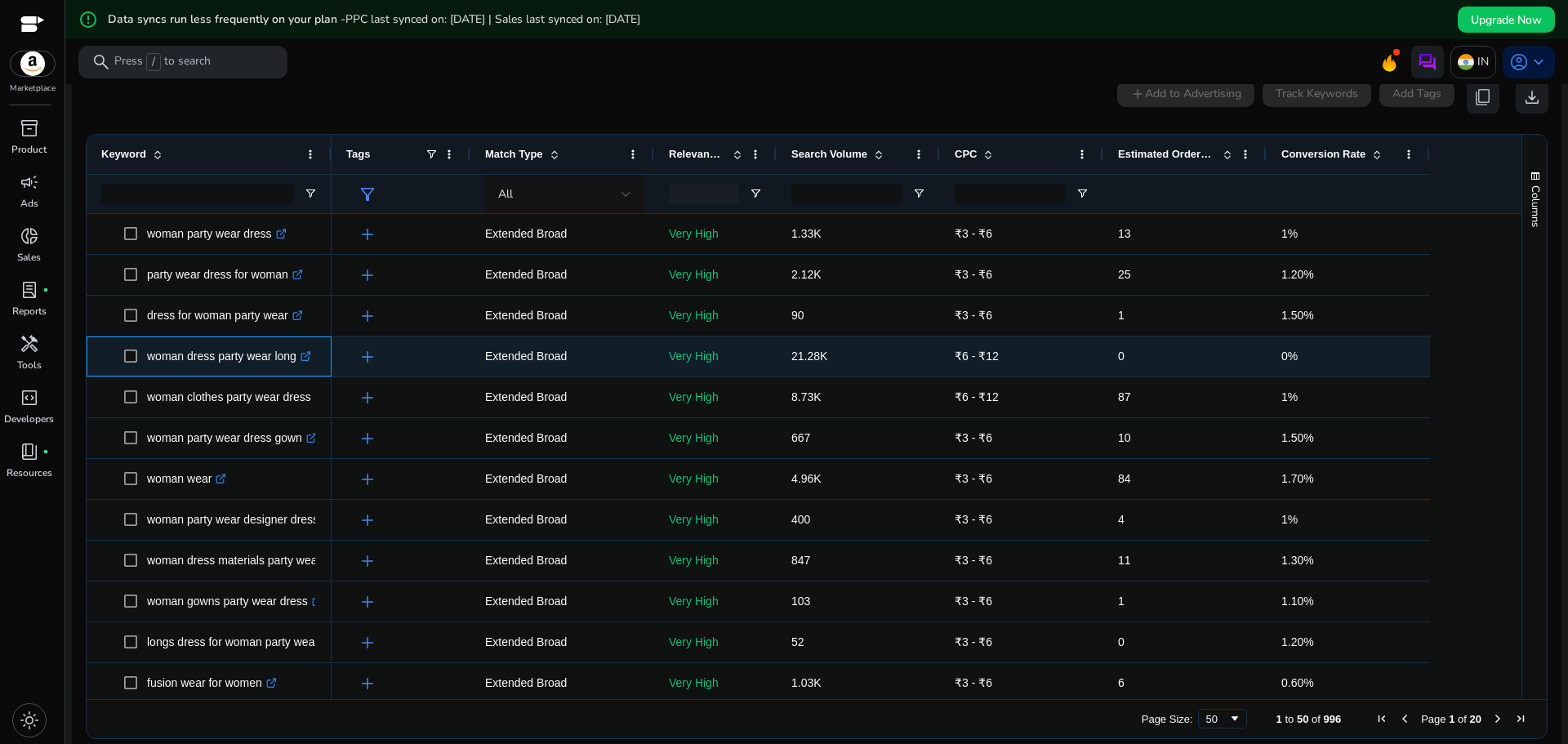
drag, startPoint x: 147, startPoint y: 365, endPoint x: 301, endPoint y: 366, distance: 154.0
click at [301, 366] on span "woman dress party wear long .st0{fill:#2c8af8}" at bounding box center [220, 357] width 193 height 34
copy span "woman dress party wear long"
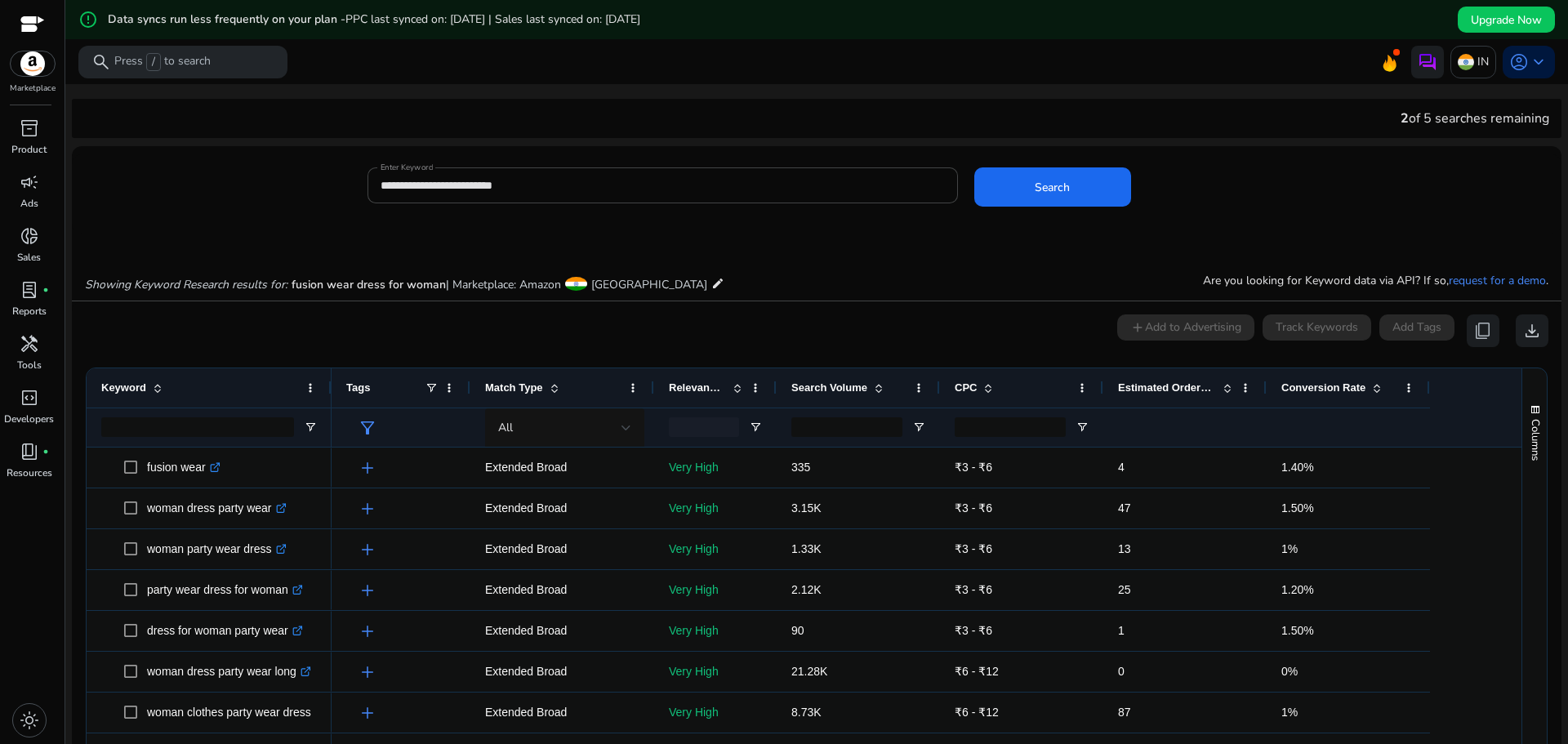
scroll to position [82, 0]
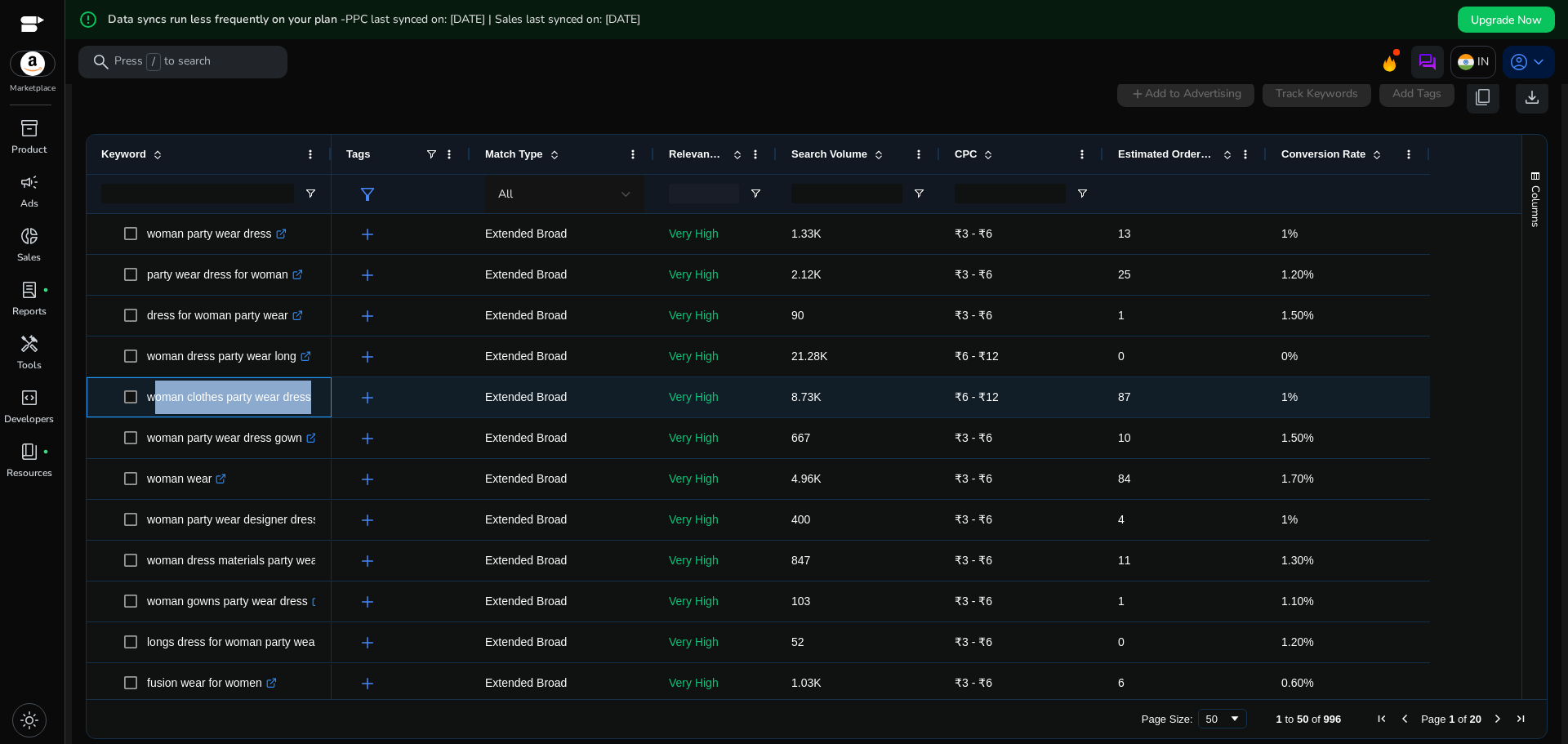
drag, startPoint x: 326, startPoint y: 403, endPoint x: 148, endPoint y: 403, distance: 178.0
click at [148, 403] on div "woman clothes party wear dress .st0{fill:#2c8af8}" at bounding box center [209, 397] width 245 height 40
copy span "woman clothes party wear dress .st0{fill:#2c8af8}"
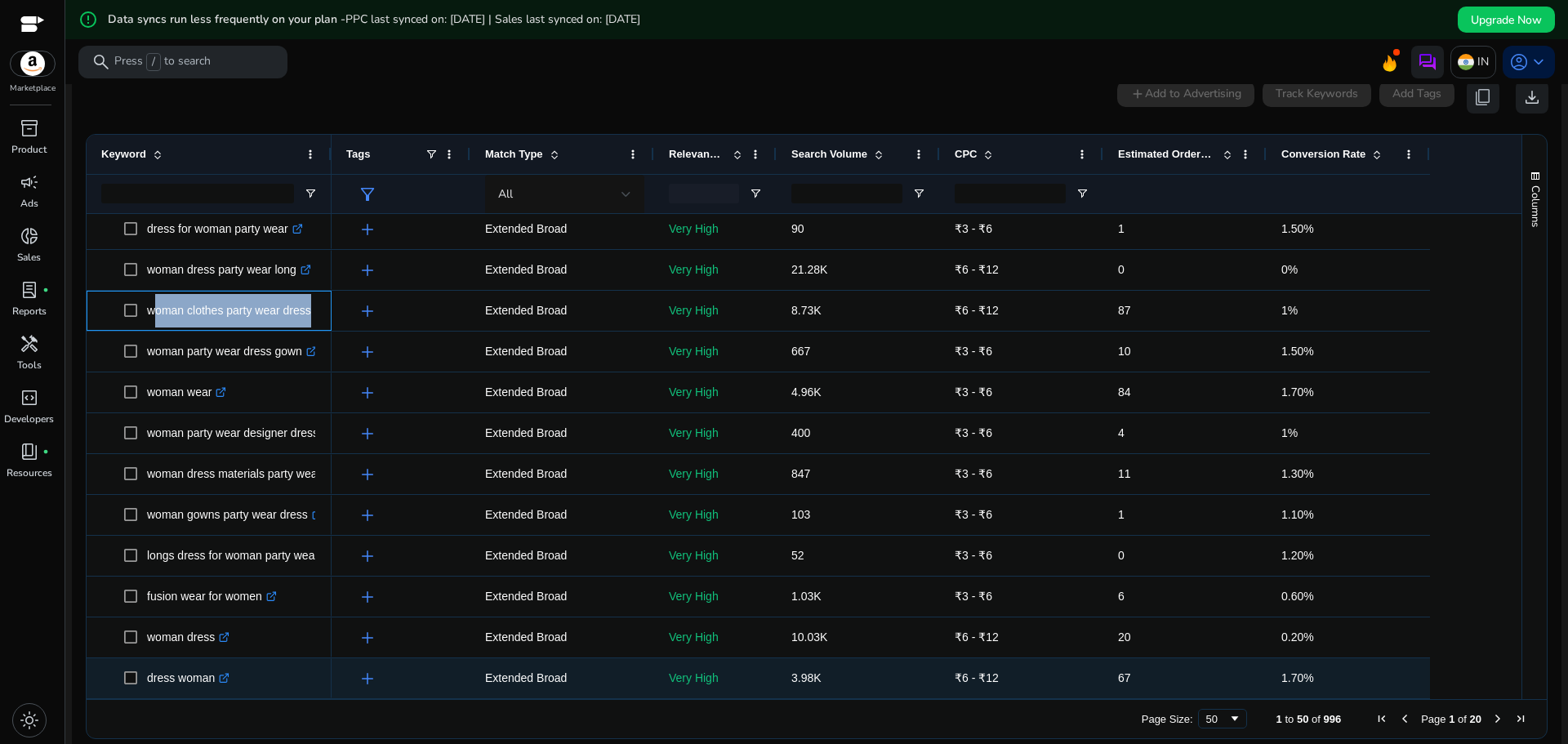
scroll to position [245, 0]
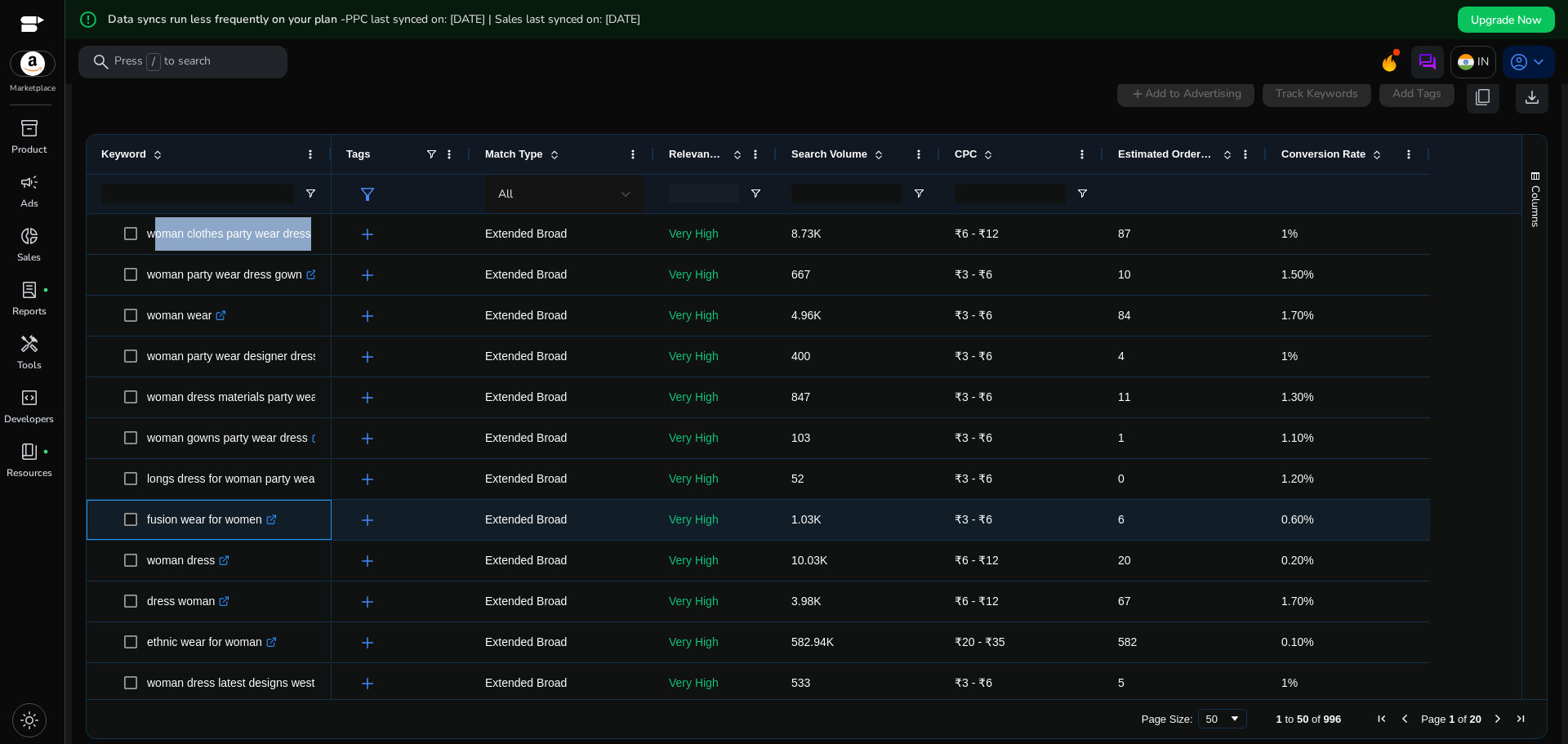
drag, startPoint x: 265, startPoint y: 529, endPoint x: 143, endPoint y: 527, distance: 122.0
click at [143, 527] on span "fusion wear for women .st0{fill:#2c8af8}" at bounding box center [220, 520] width 193 height 34
copy span "fusion wear for women"
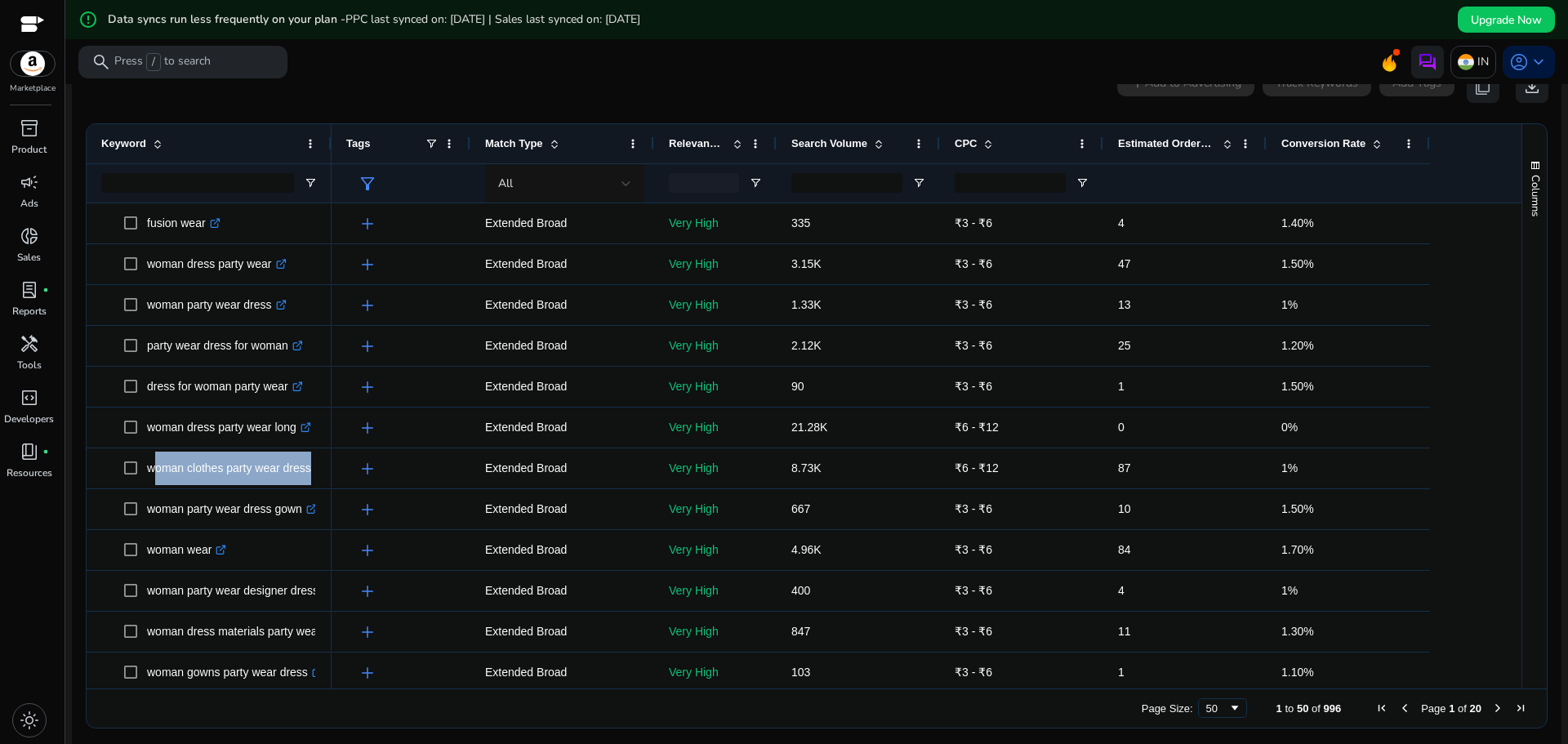
scroll to position [250, 0]
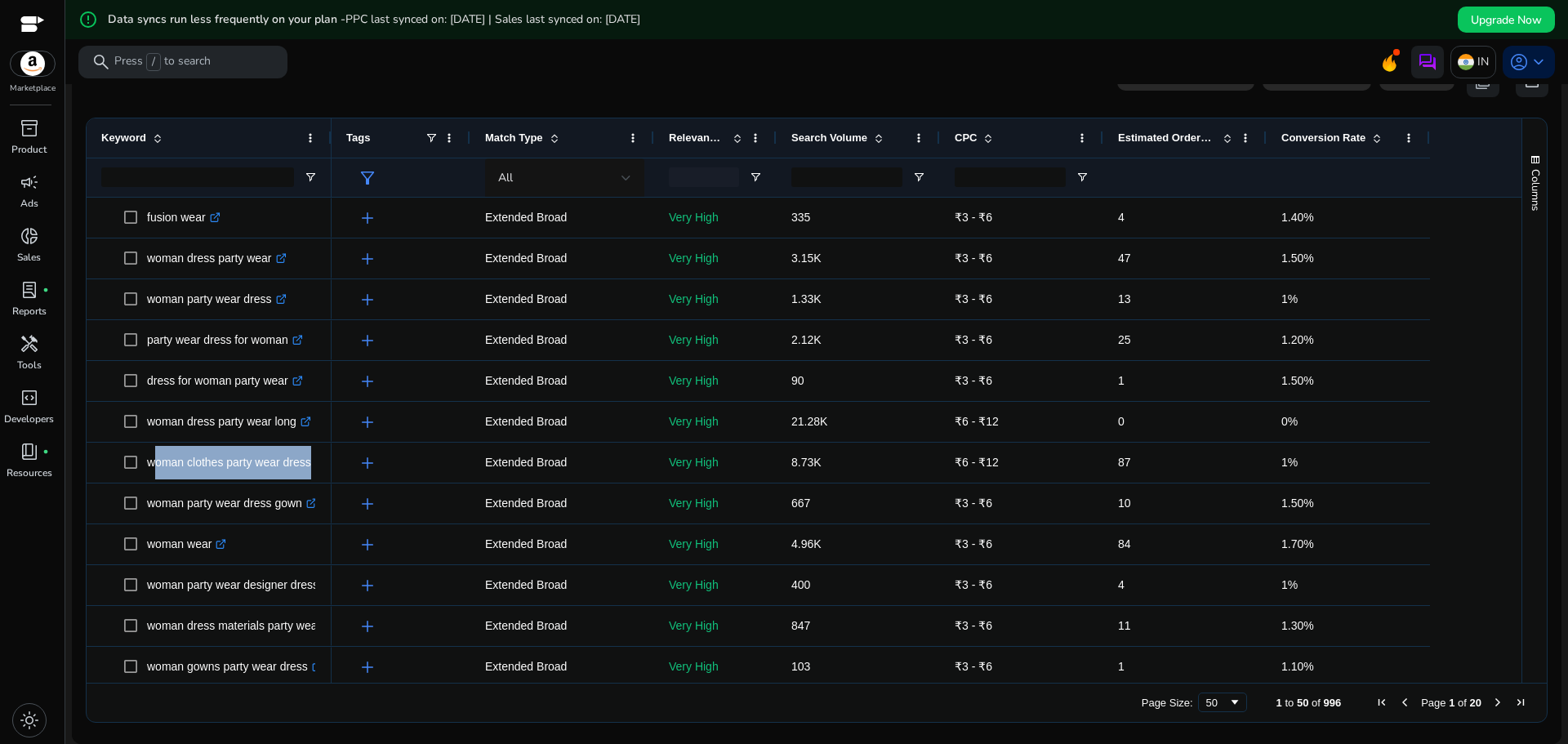
click at [877, 139] on span at bounding box center [879, 138] width 13 height 13
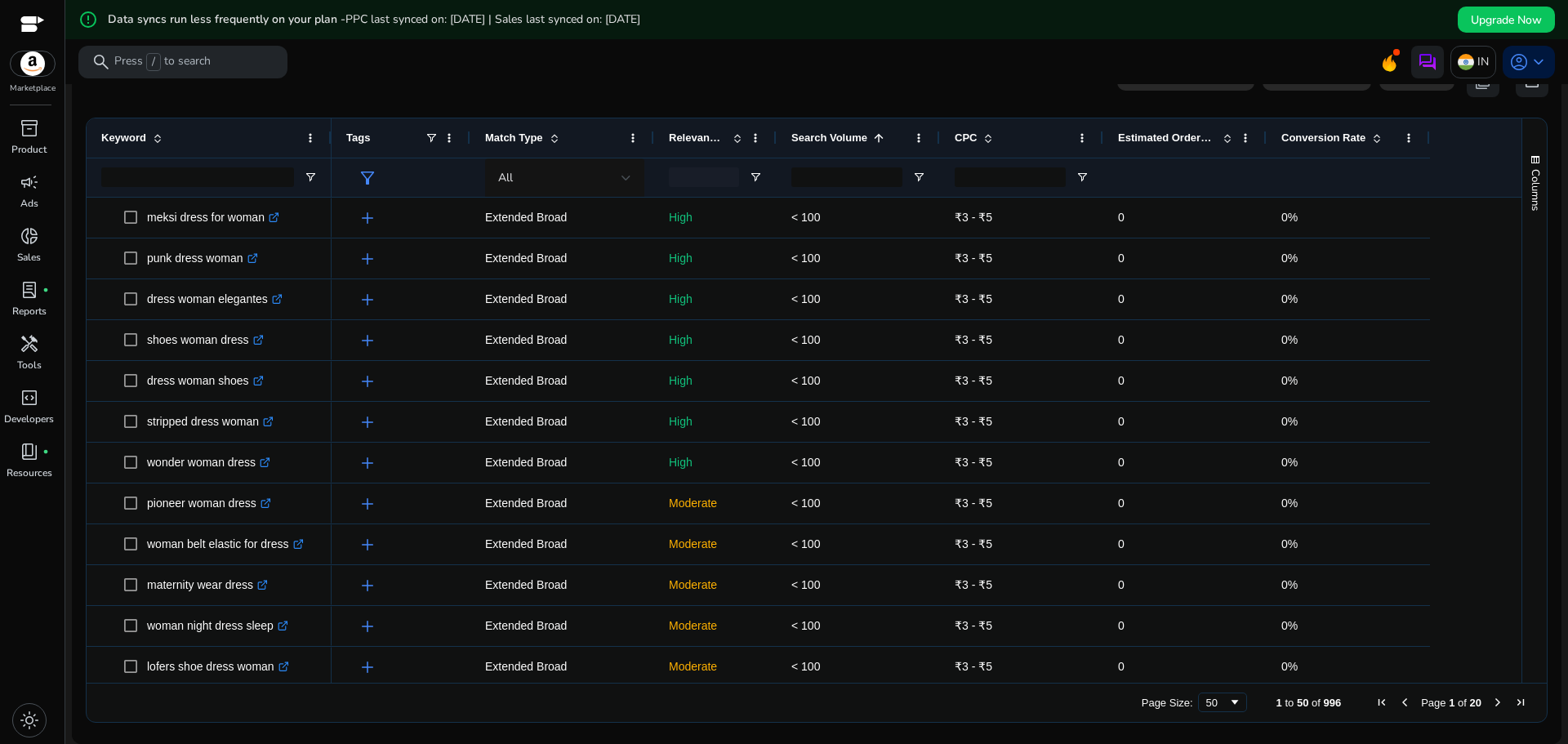
click at [878, 134] on span at bounding box center [879, 138] width 13 height 13
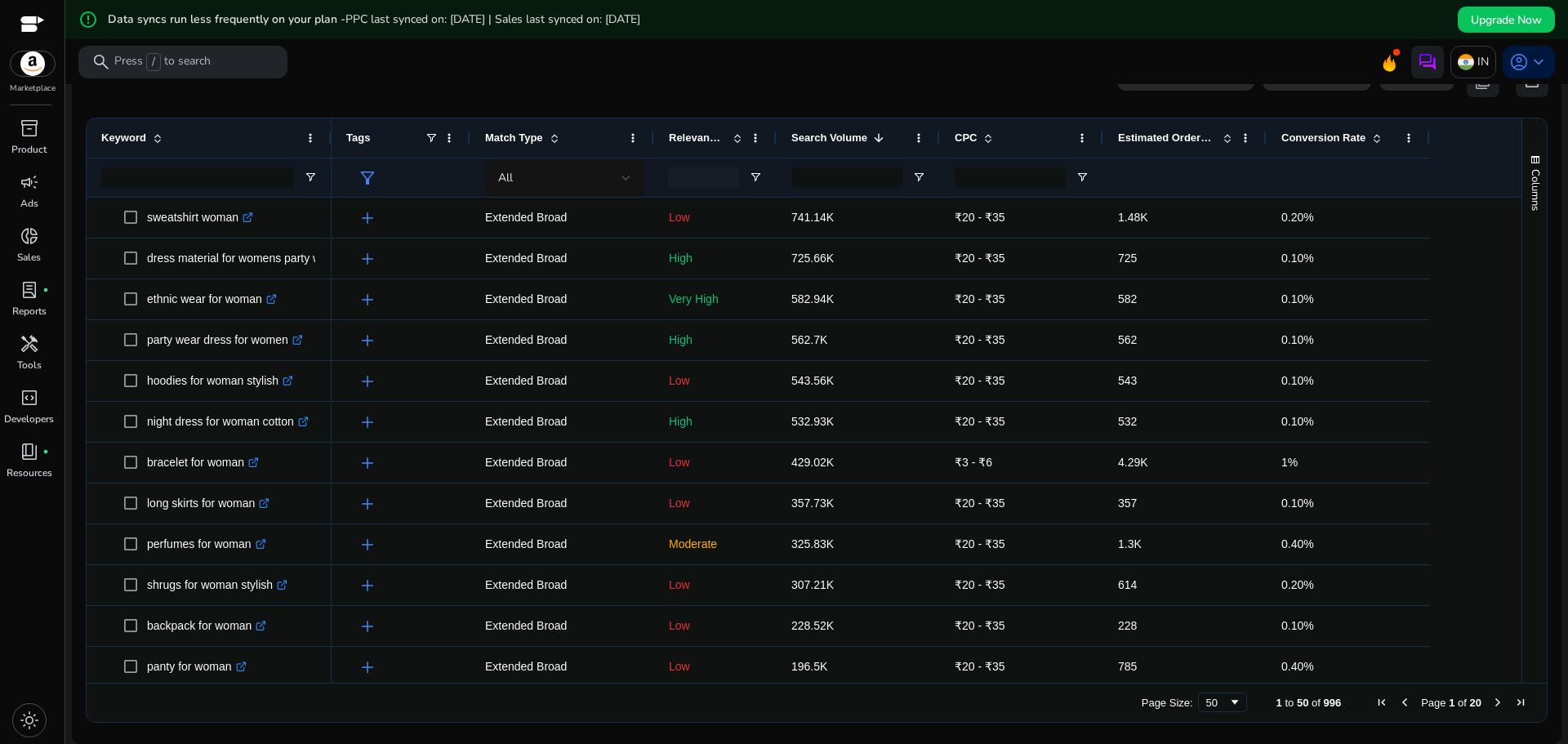
scroll to position [0, 0]
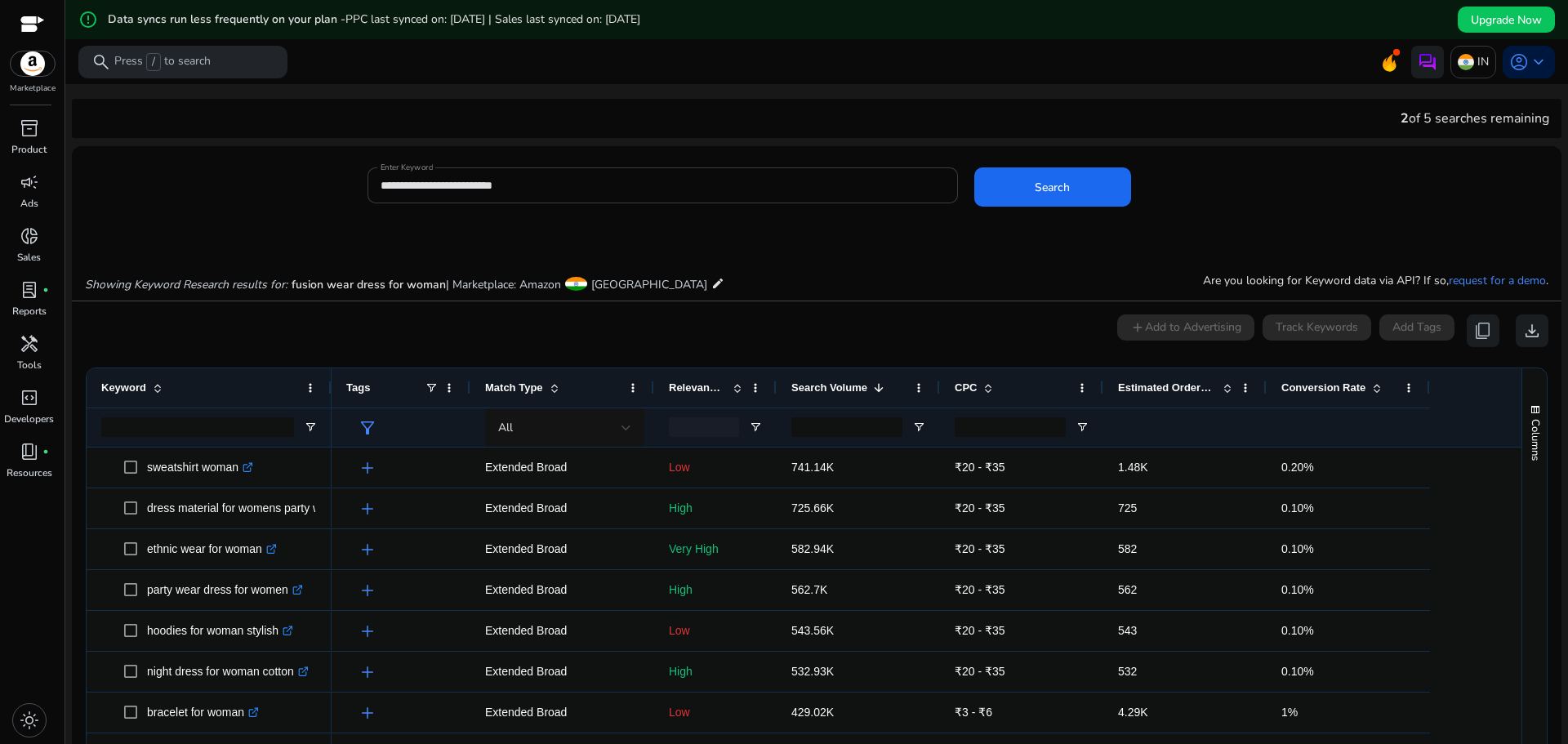
click at [538, 186] on input "**********" at bounding box center [662, 185] width 565 height 18
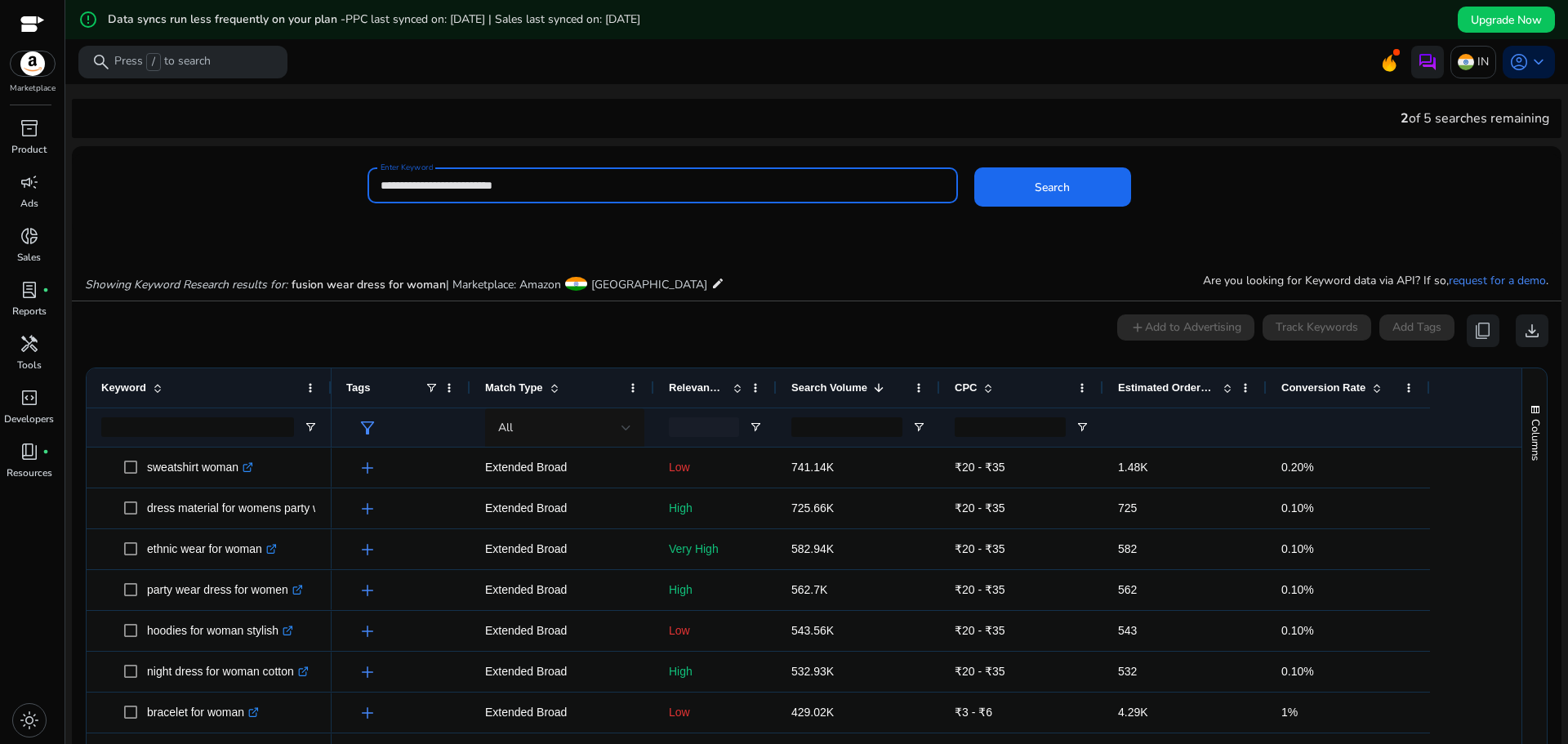
drag, startPoint x: 563, startPoint y: 190, endPoint x: 368, endPoint y: 186, distance: 195.0
click at [369, 186] on div "**********" at bounding box center [662, 185] width 591 height 36
click at [476, 185] on input "**********" at bounding box center [662, 185] width 565 height 18
type input "**********"
click at [1011, 197] on span at bounding box center [1052, 187] width 157 height 39
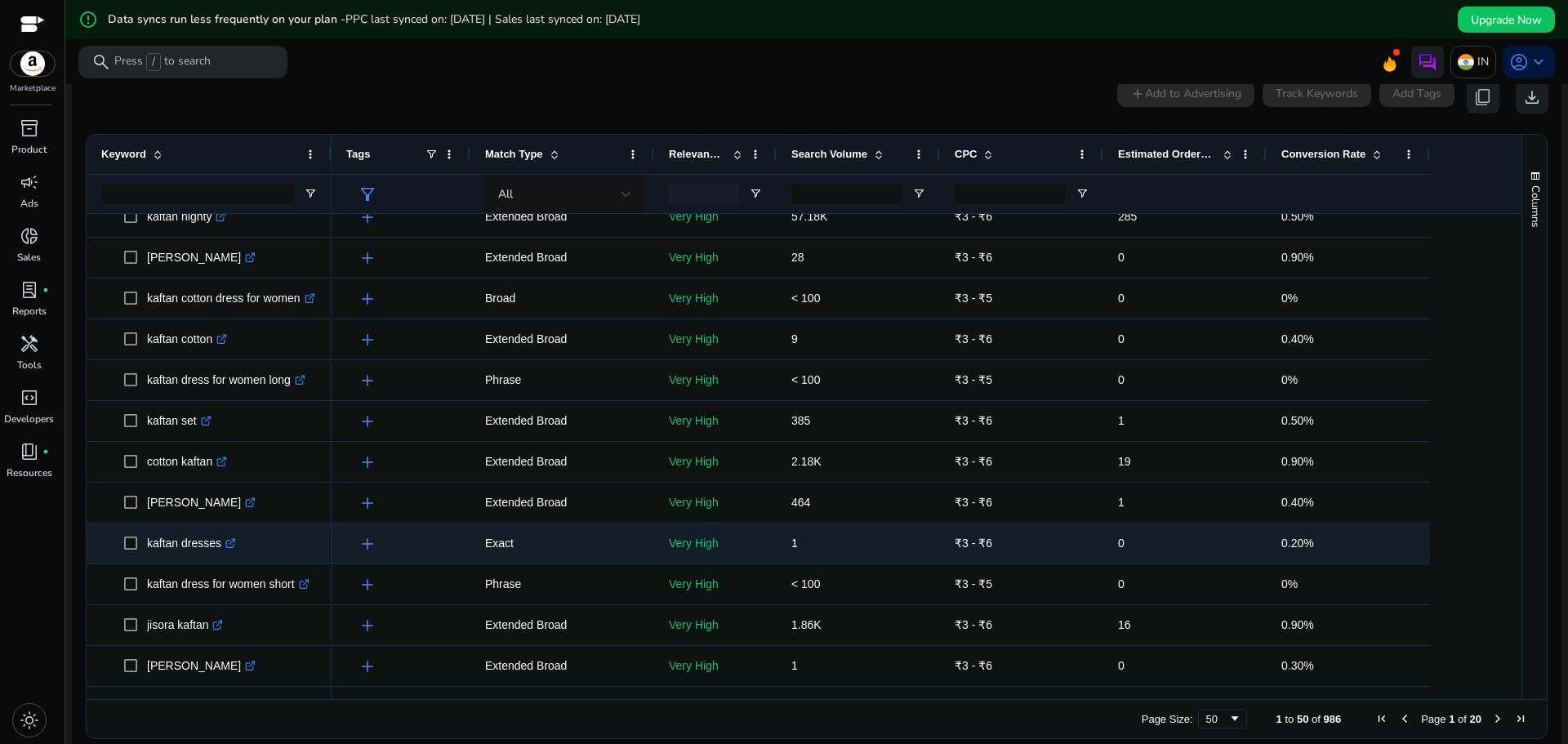
scroll to position [490, 0]
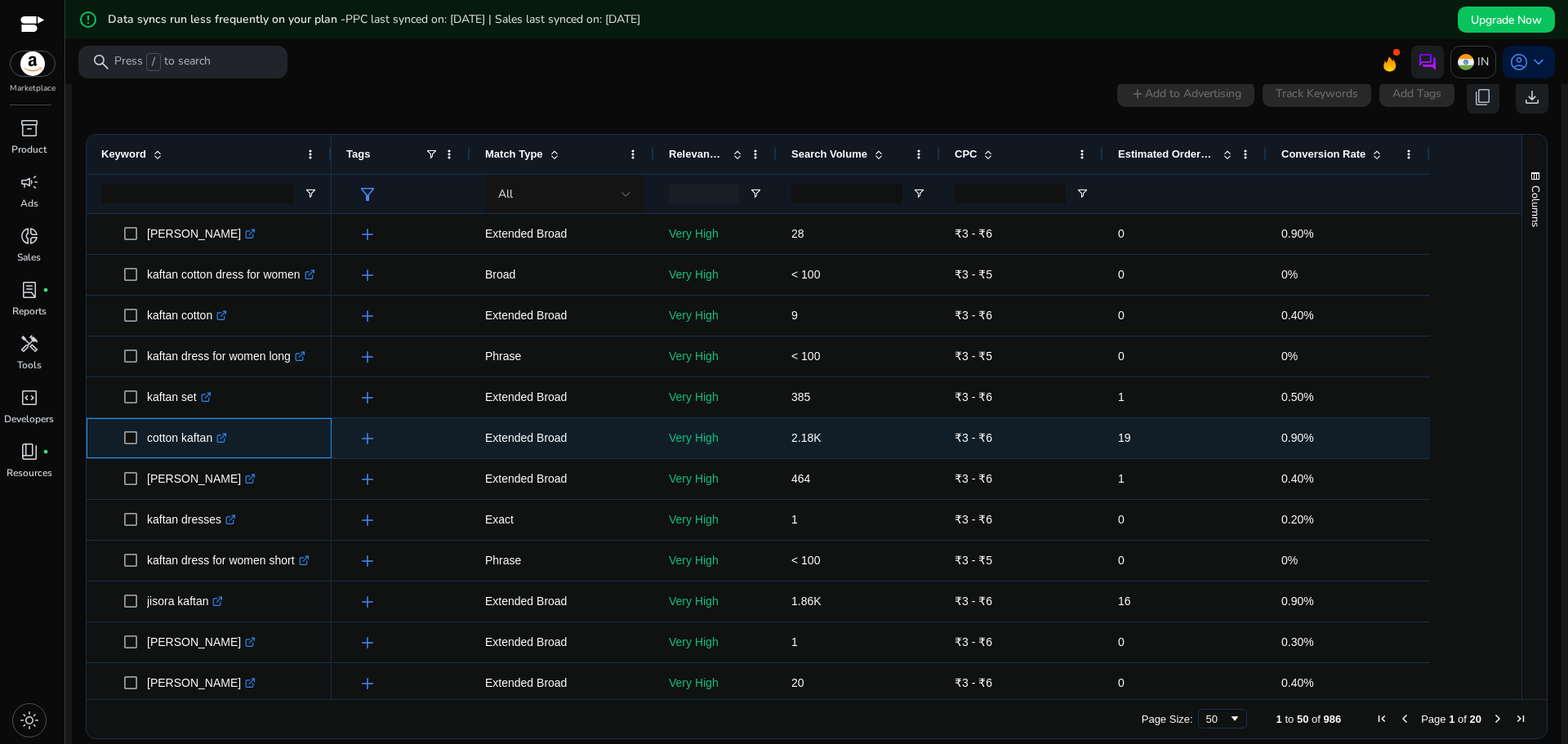
drag, startPoint x: 140, startPoint y: 445, endPoint x: 213, endPoint y: 445, distance: 73.0
click at [213, 445] on span "cotton kaftan .st0{fill:#2c8af8}" at bounding box center [220, 439] width 193 height 34
copy span "cotton kaftan"
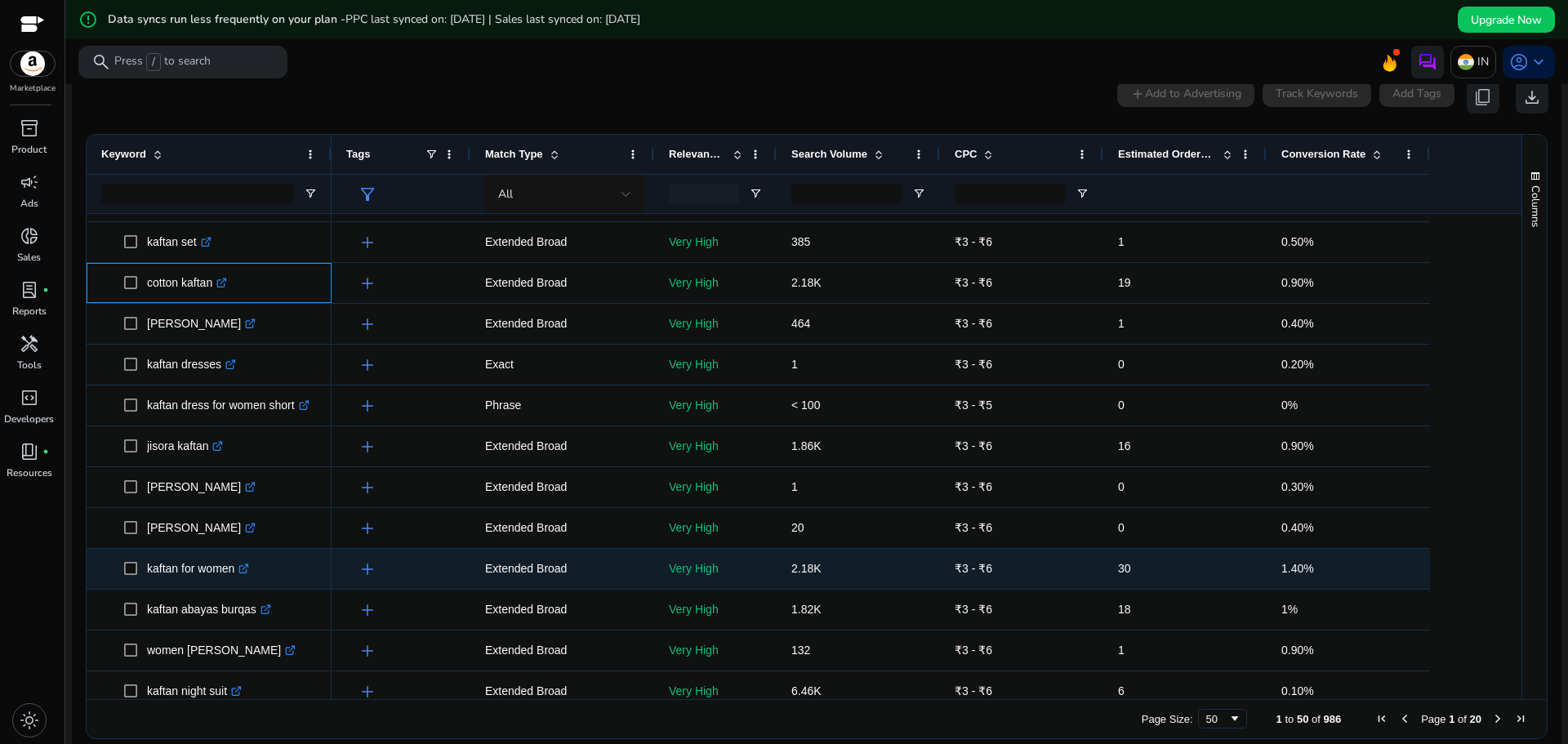
scroll to position [654, 0]
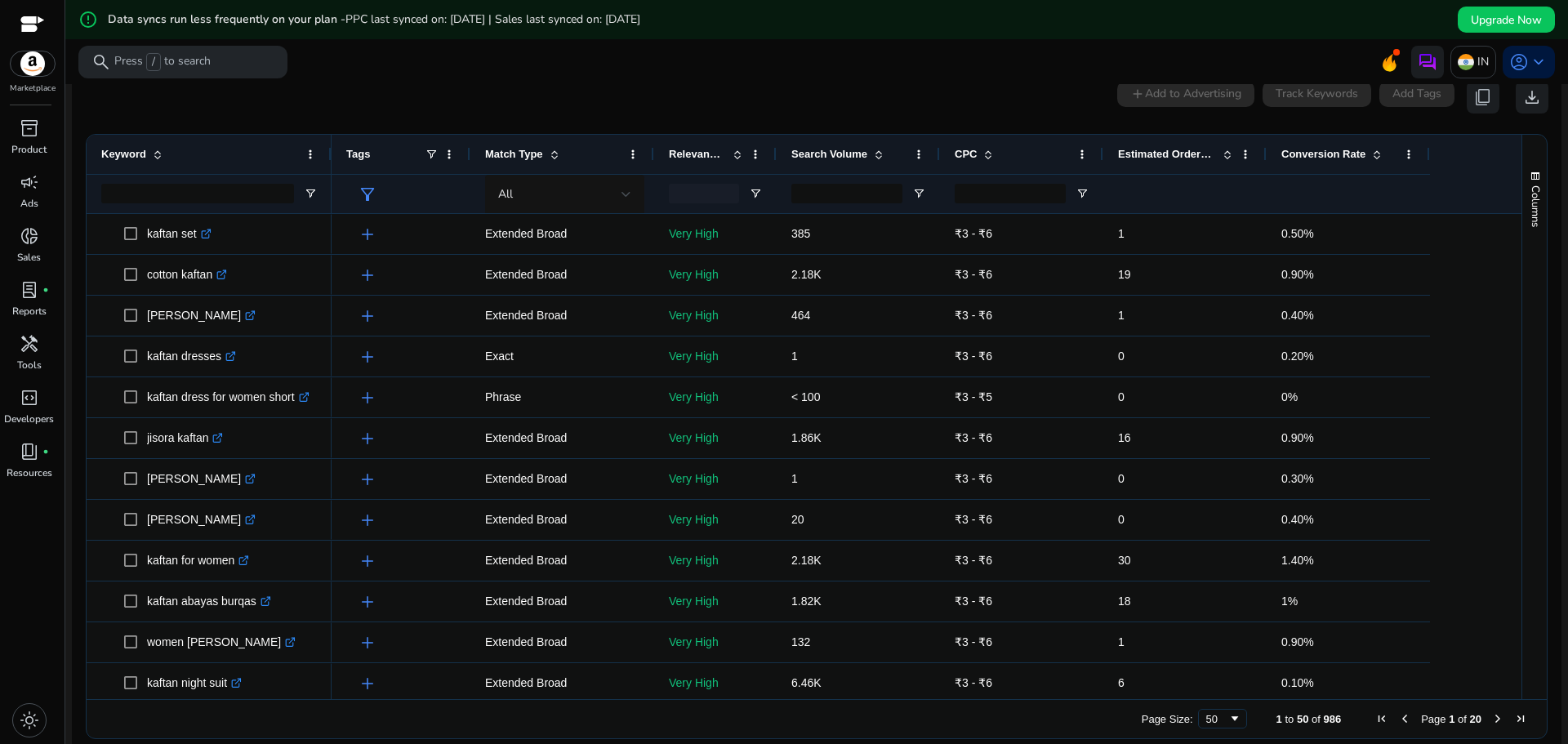
click at [772, 43] on mat-toolbar "search Press / to search IN account_circle keyboard_arrow_down" at bounding box center [817, 62] width 1503 height 45
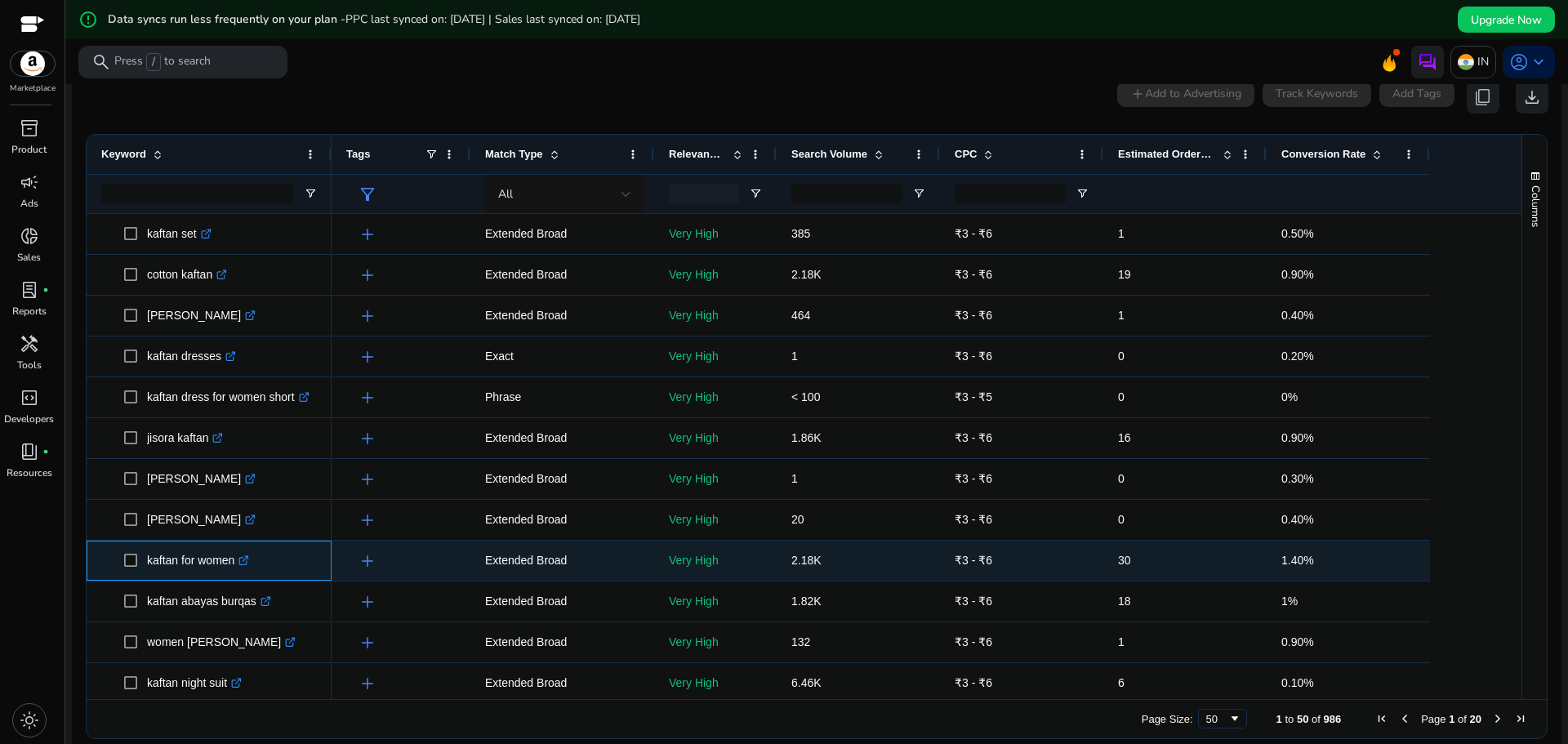
drag, startPoint x: 237, startPoint y: 567, endPoint x: 147, endPoint y: 566, distance: 90.0
click at [147, 566] on span "kaftan for women .st0{fill:#2c8af8}" at bounding box center [220, 561] width 193 height 34
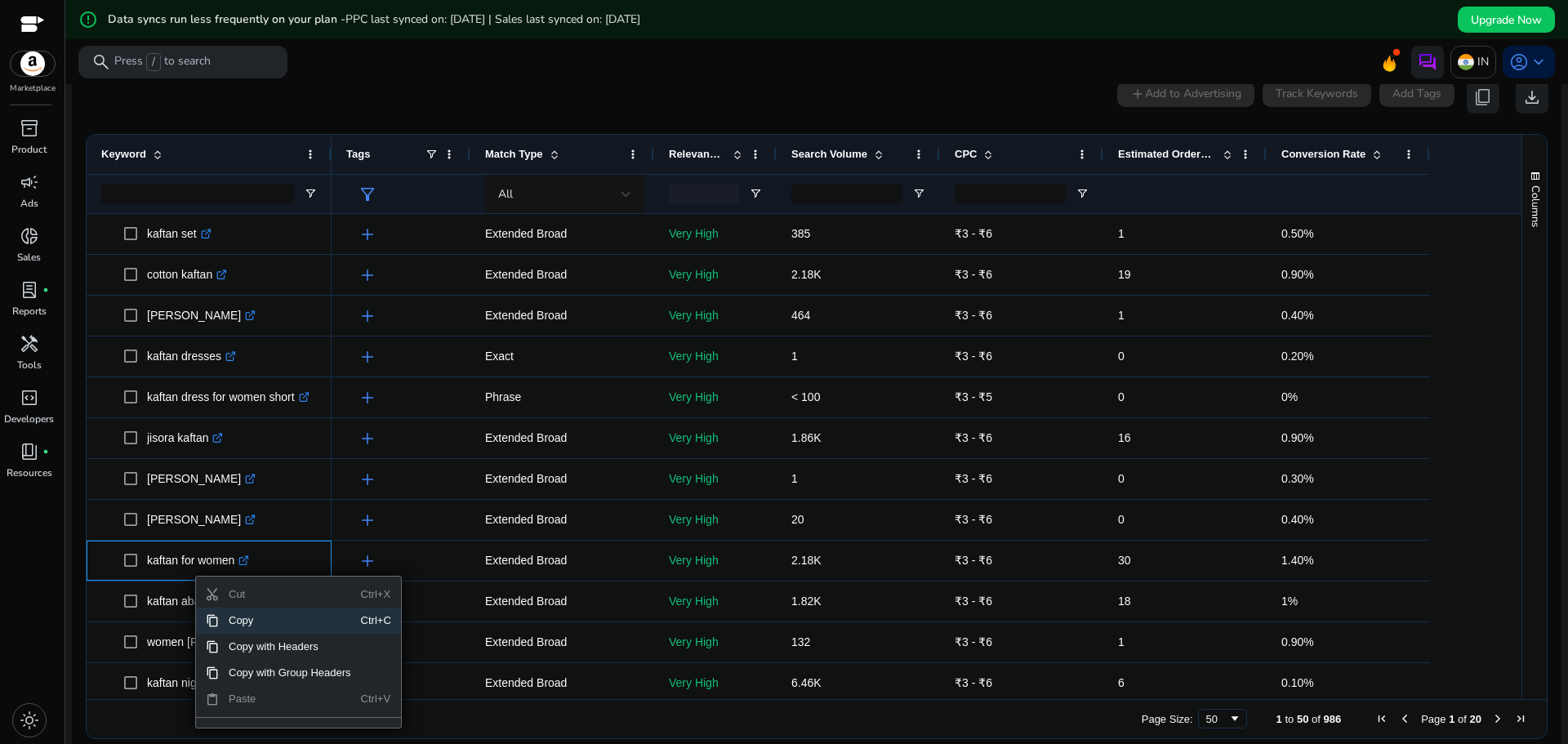
click at [256, 619] on span "Copy" at bounding box center [289, 621] width 142 height 26
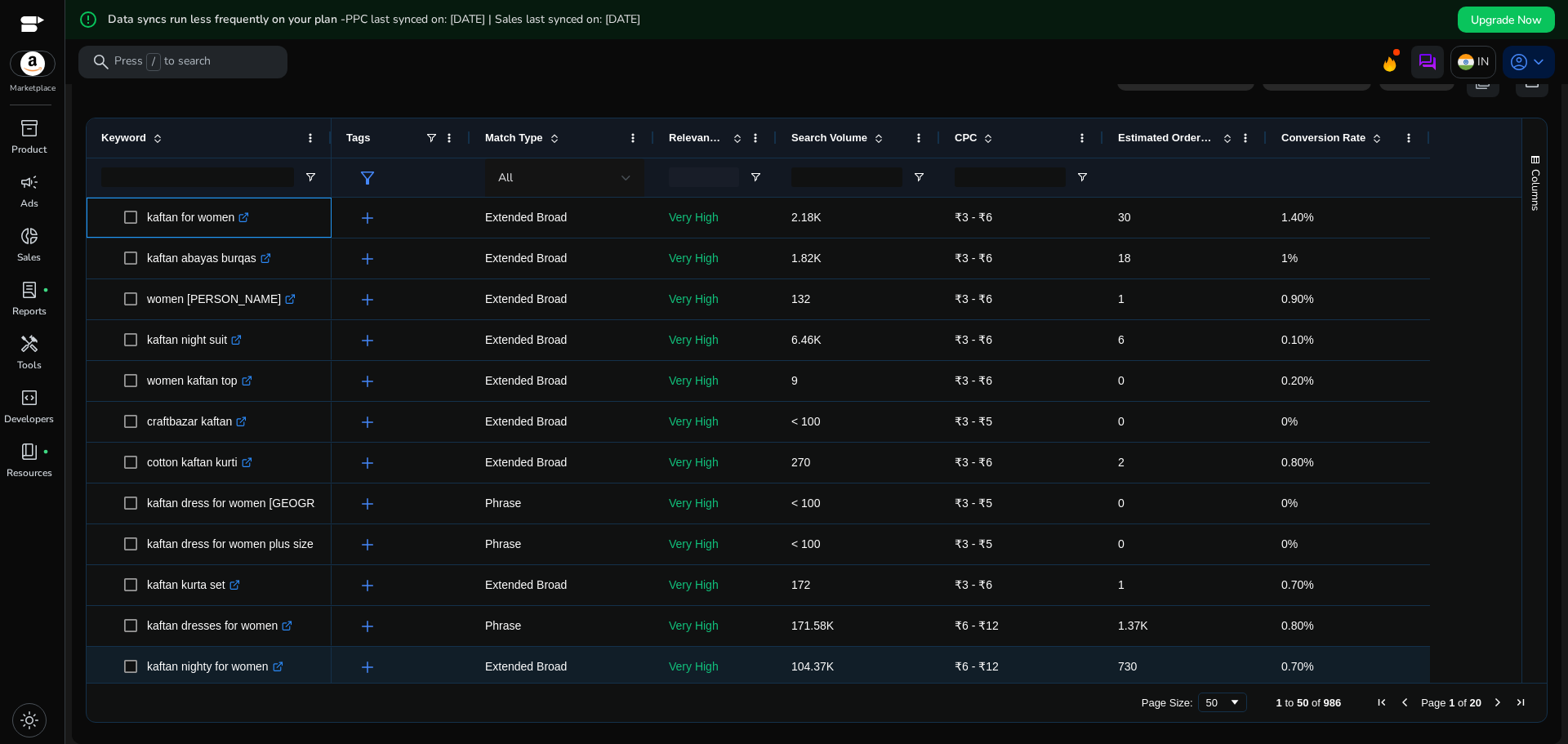
scroll to position [1062, 0]
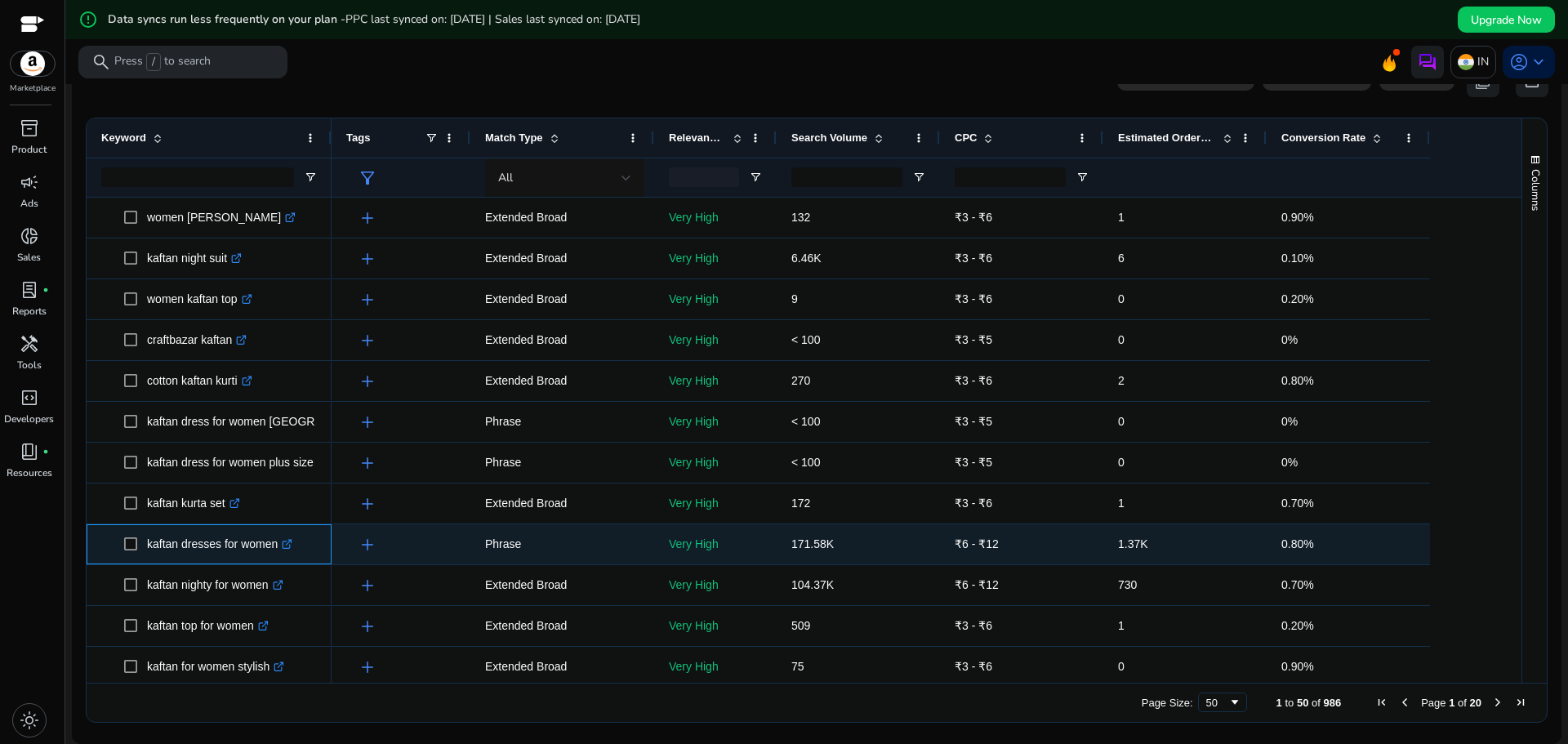
drag, startPoint x: 151, startPoint y: 550, endPoint x: 279, endPoint y: 550, distance: 128.0
click at [279, 550] on span "kaftan dresses for women .st0{fill:#2c8af8}" at bounding box center [220, 545] width 193 height 34
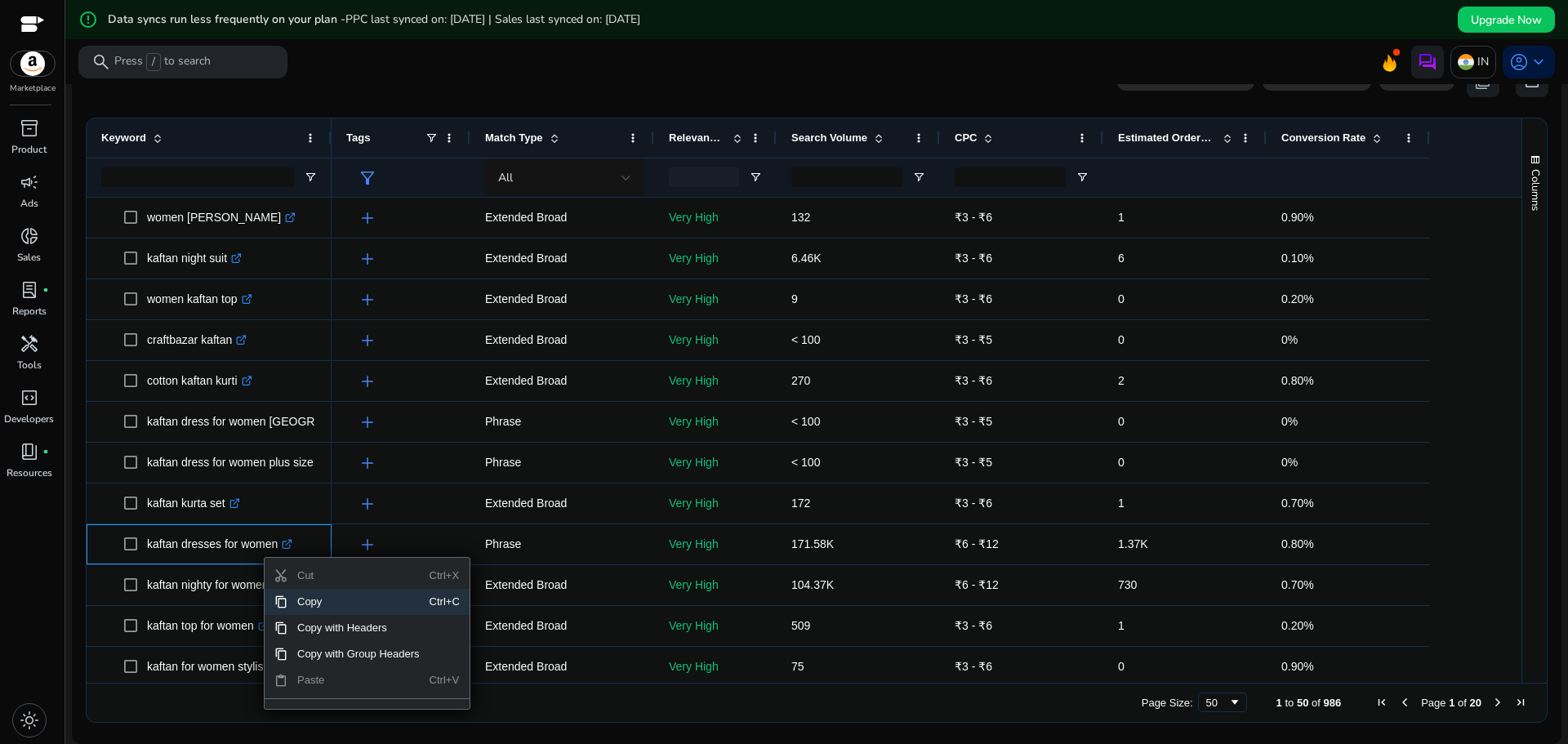
click at [298, 597] on span "Copy" at bounding box center [358, 602] width 142 height 26
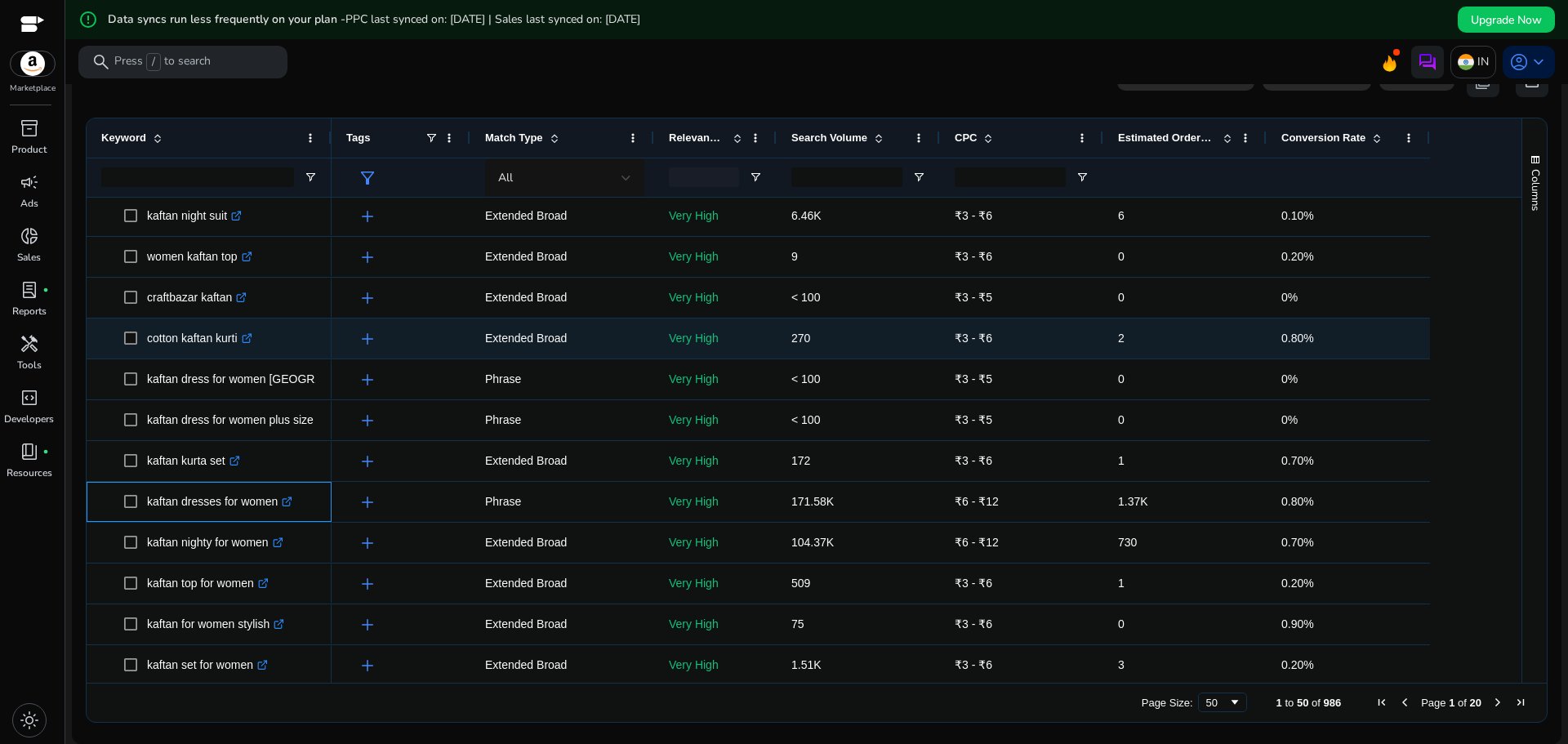
scroll to position [1143, 0]
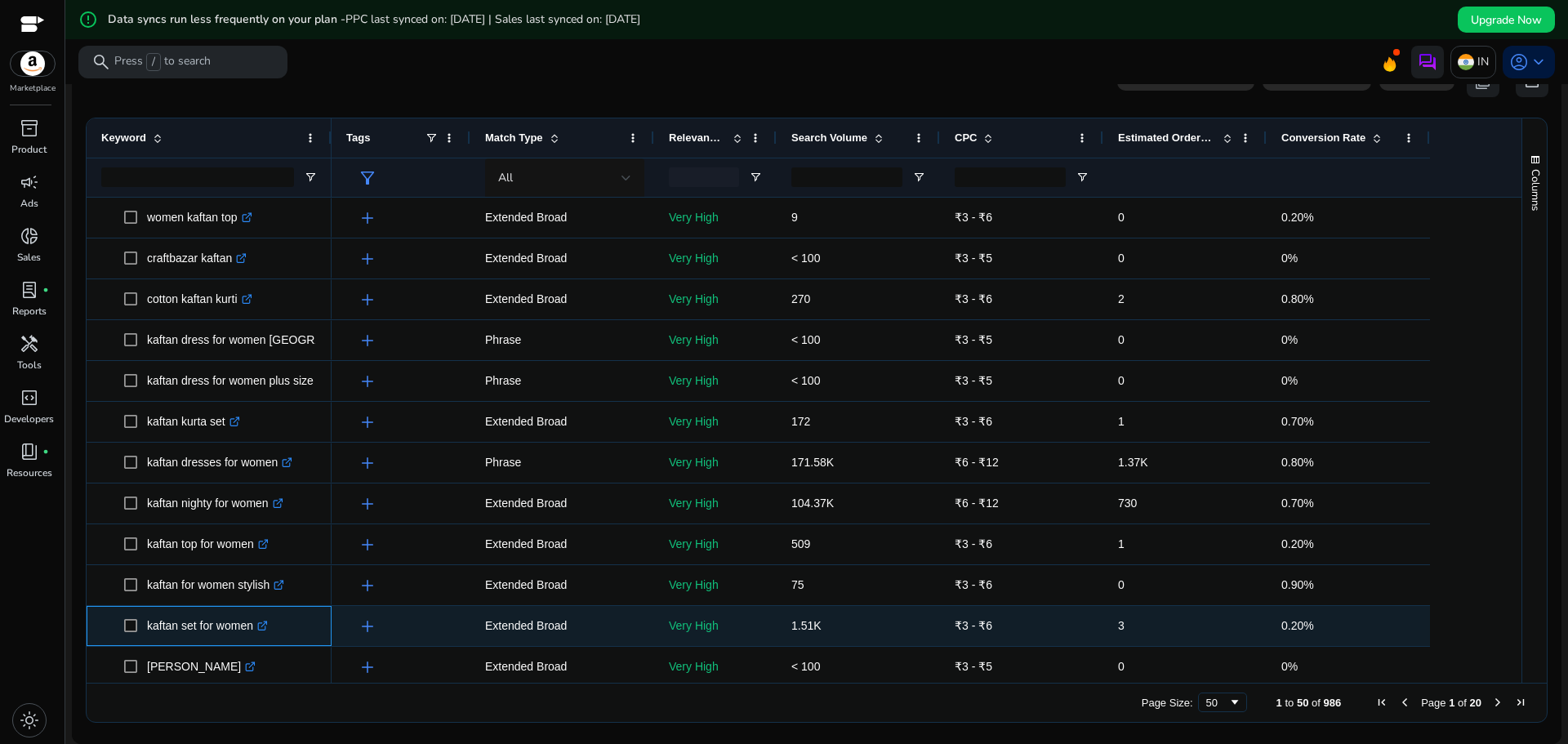
drag, startPoint x: 254, startPoint y: 632, endPoint x: 147, endPoint y: 628, distance: 107.1
click at [147, 628] on p "kaftan set for women .st0{fill:#2c8af8}" at bounding box center [207, 627] width 121 height 34
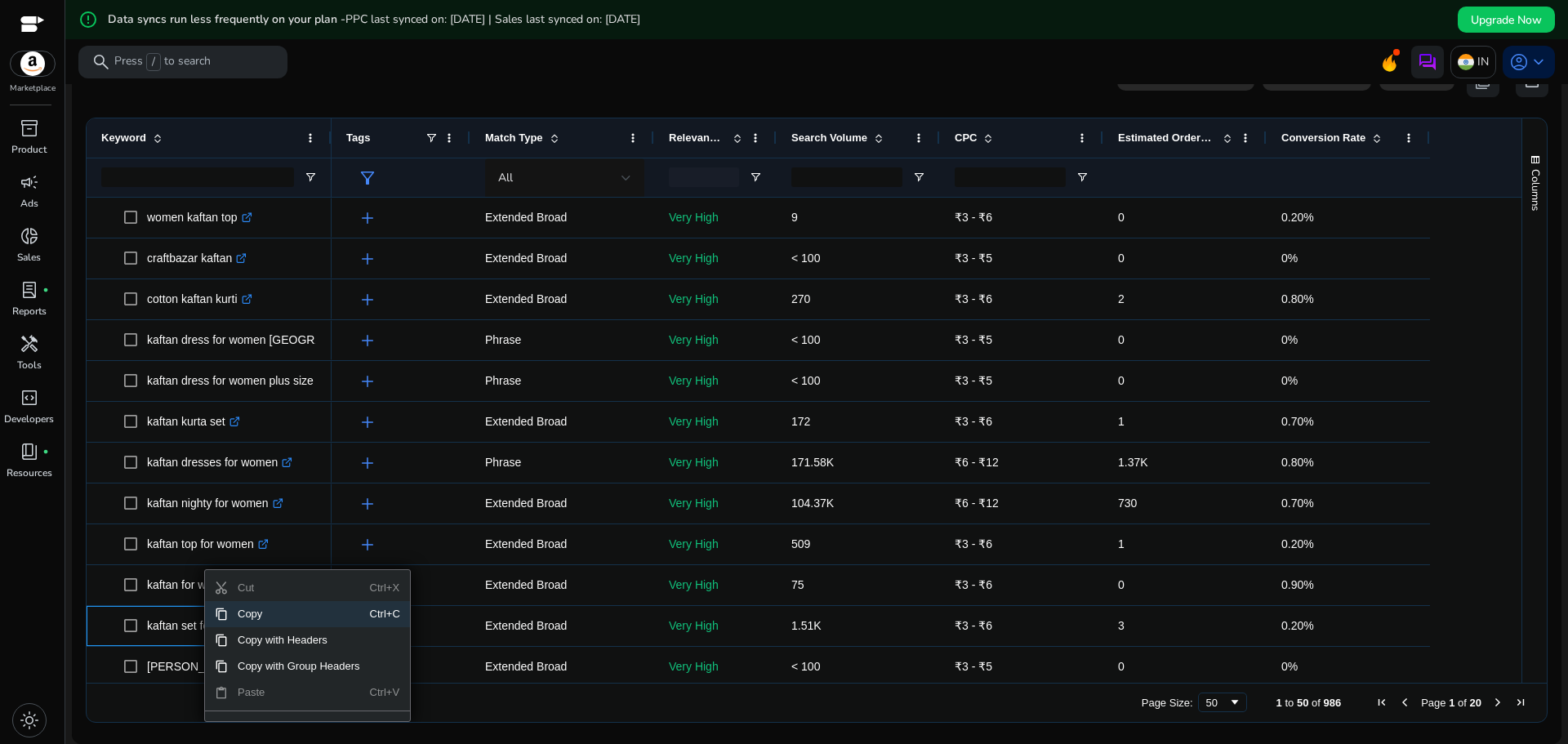
click at [253, 622] on span "Copy" at bounding box center [299, 614] width 142 height 26
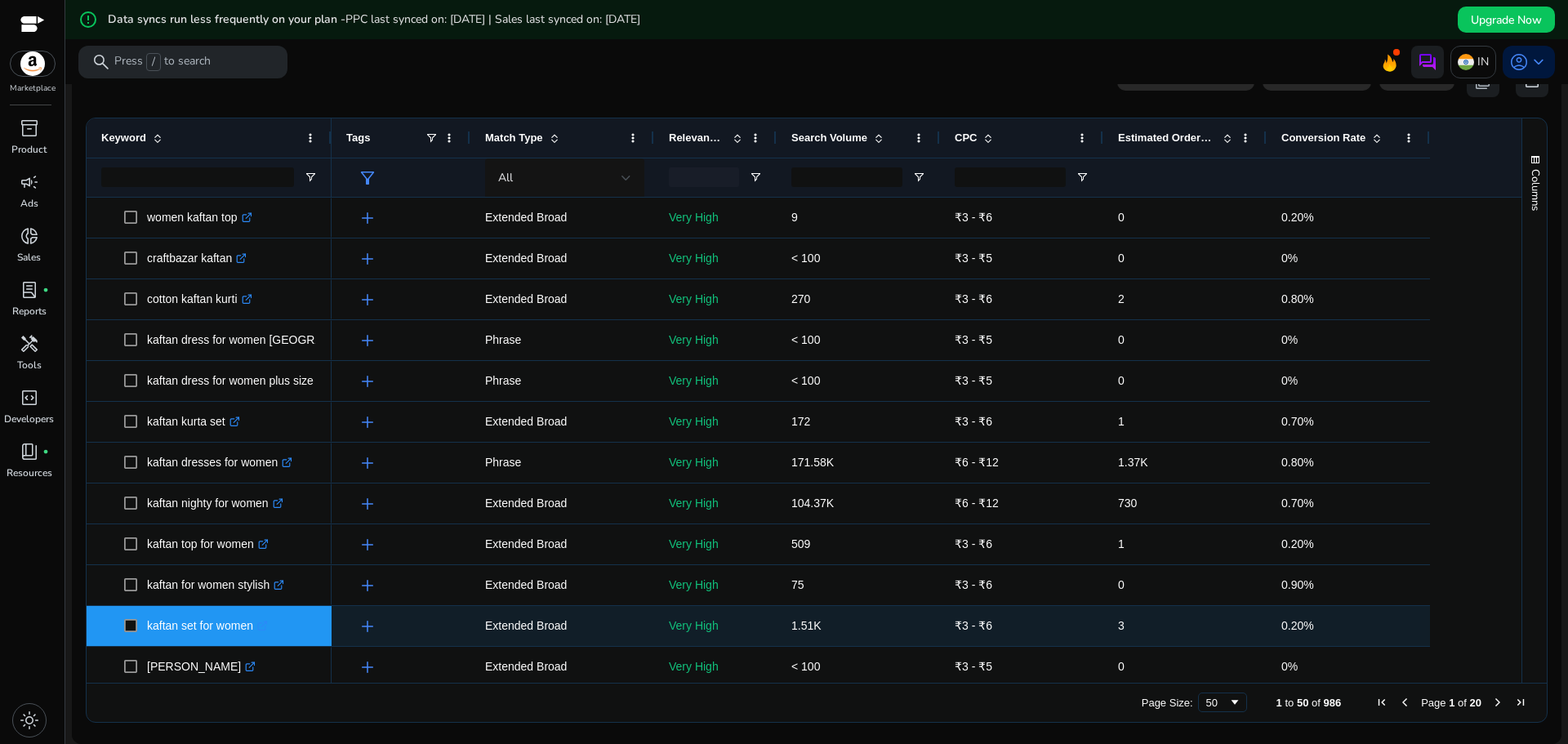
scroll to position [1225, 0]
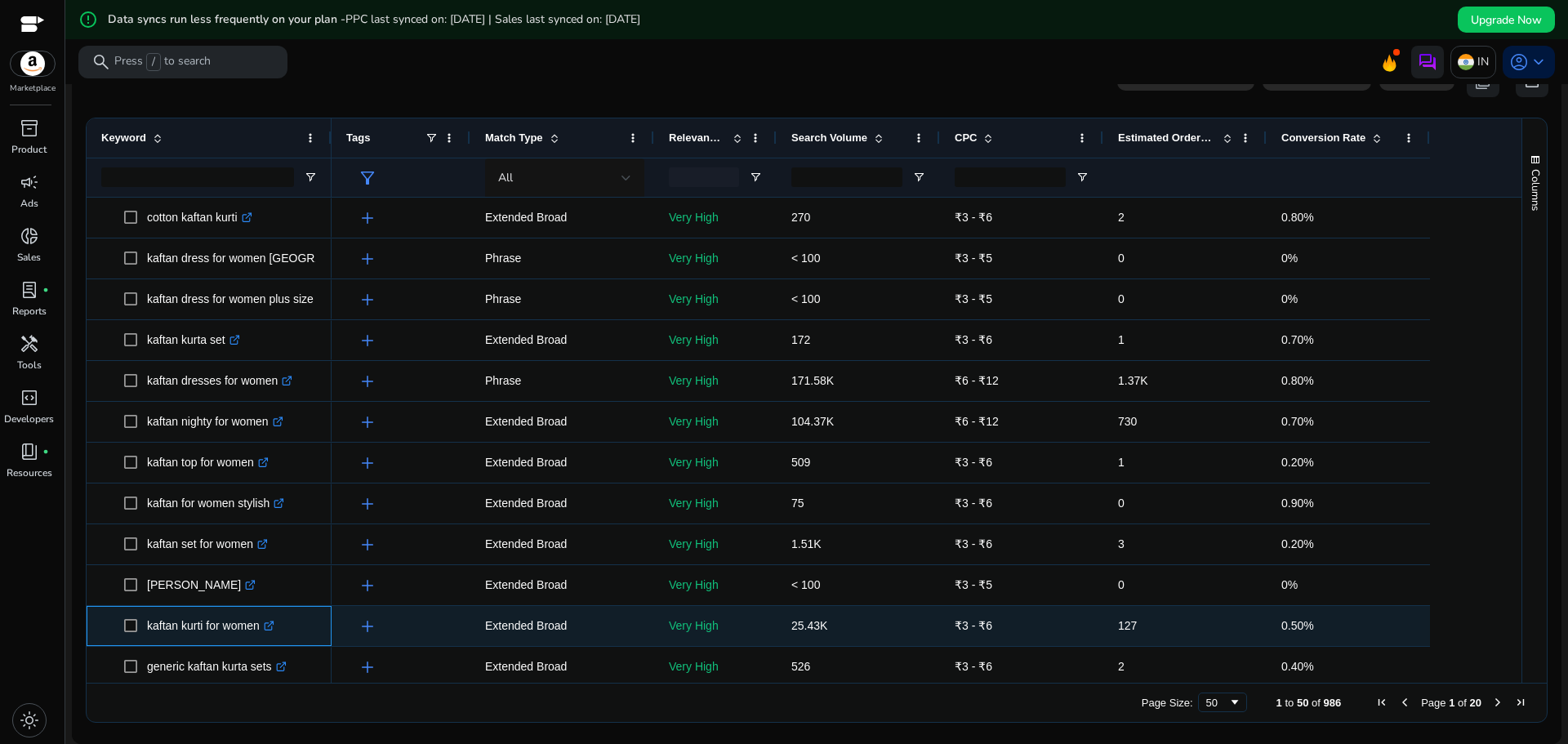
drag, startPoint x: 267, startPoint y: 636, endPoint x: 147, endPoint y: 635, distance: 120.0
click at [147, 635] on span "kaftan kurti for women .st0{fill:#2c8af8}" at bounding box center [220, 627] width 193 height 34
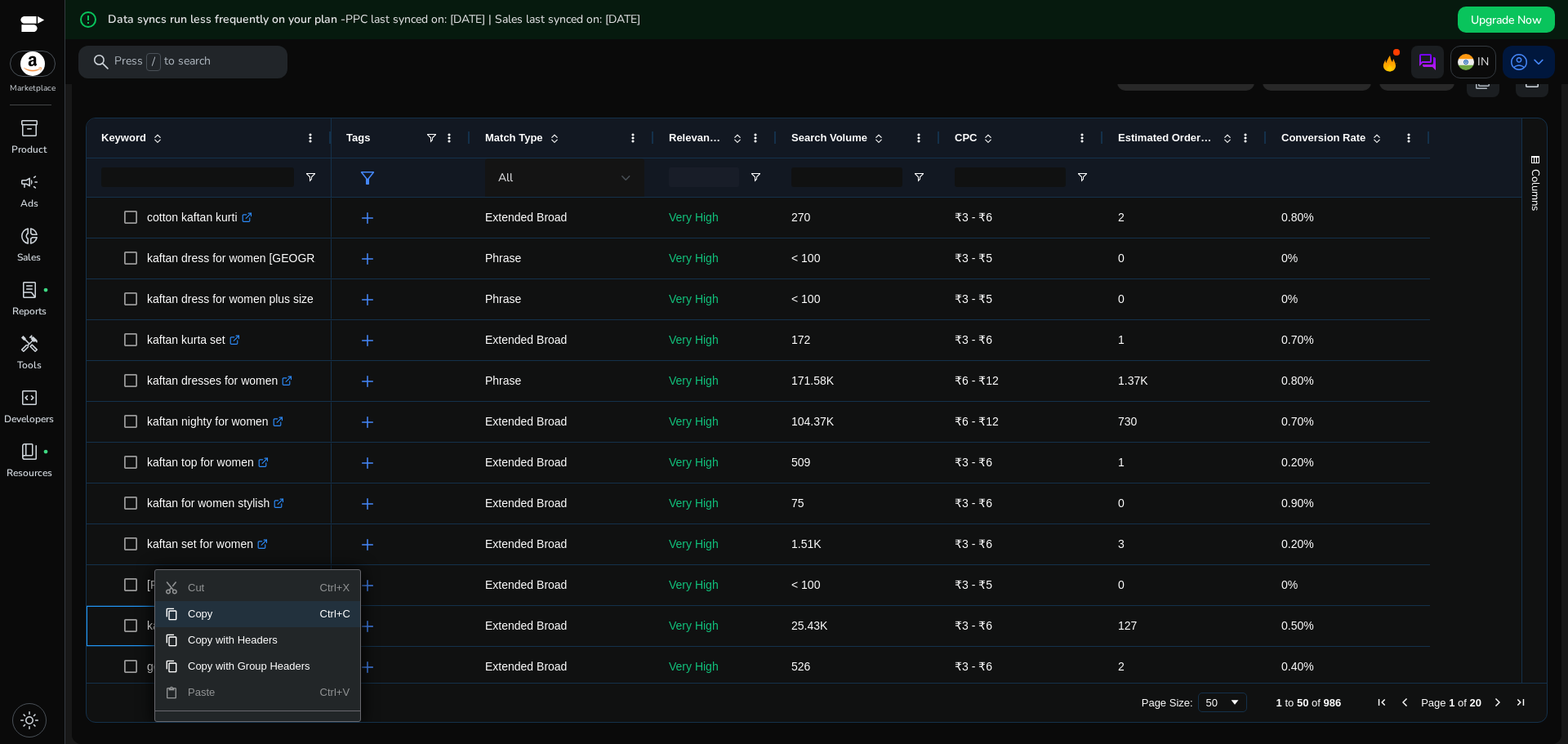
click at [196, 623] on span "Copy" at bounding box center [249, 614] width 142 height 26
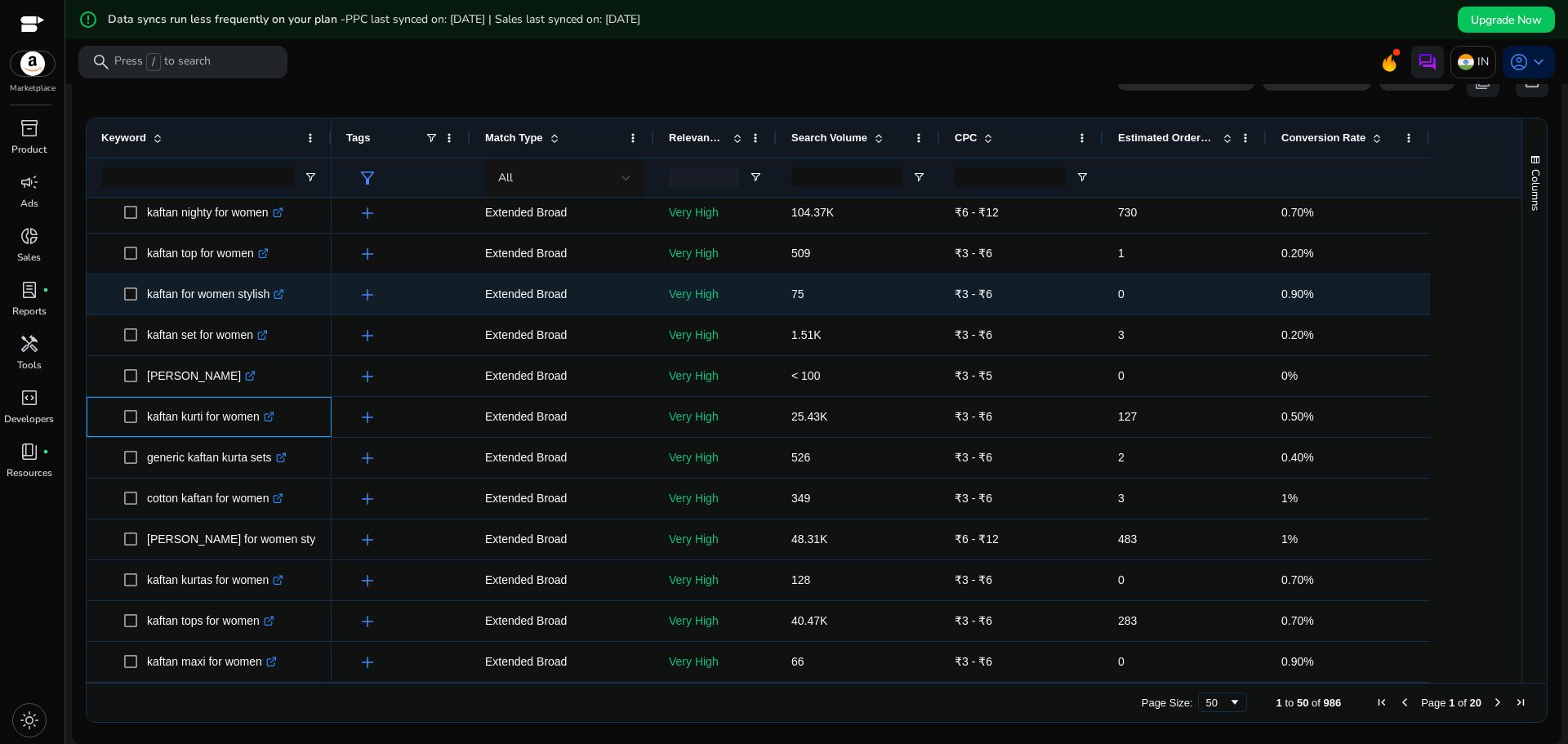
scroll to position [1470, 0]
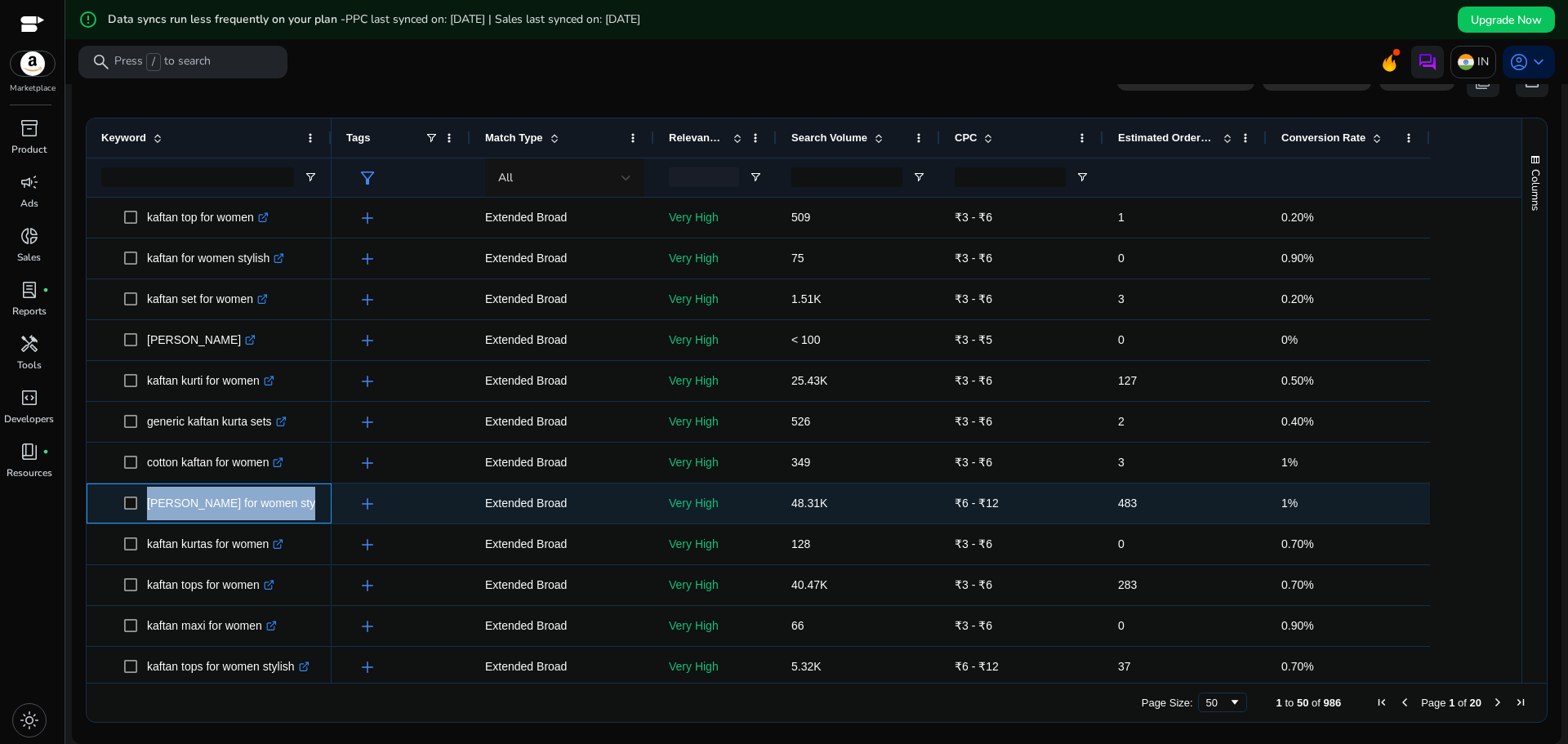
drag, startPoint x: 141, startPoint y: 513, endPoint x: 318, endPoint y: 513, distance: 177.0
click at [318, 513] on div "kaftan kurtas for women stylish .st0{fill:#2c8af8}" at bounding box center [209, 504] width 245 height 40
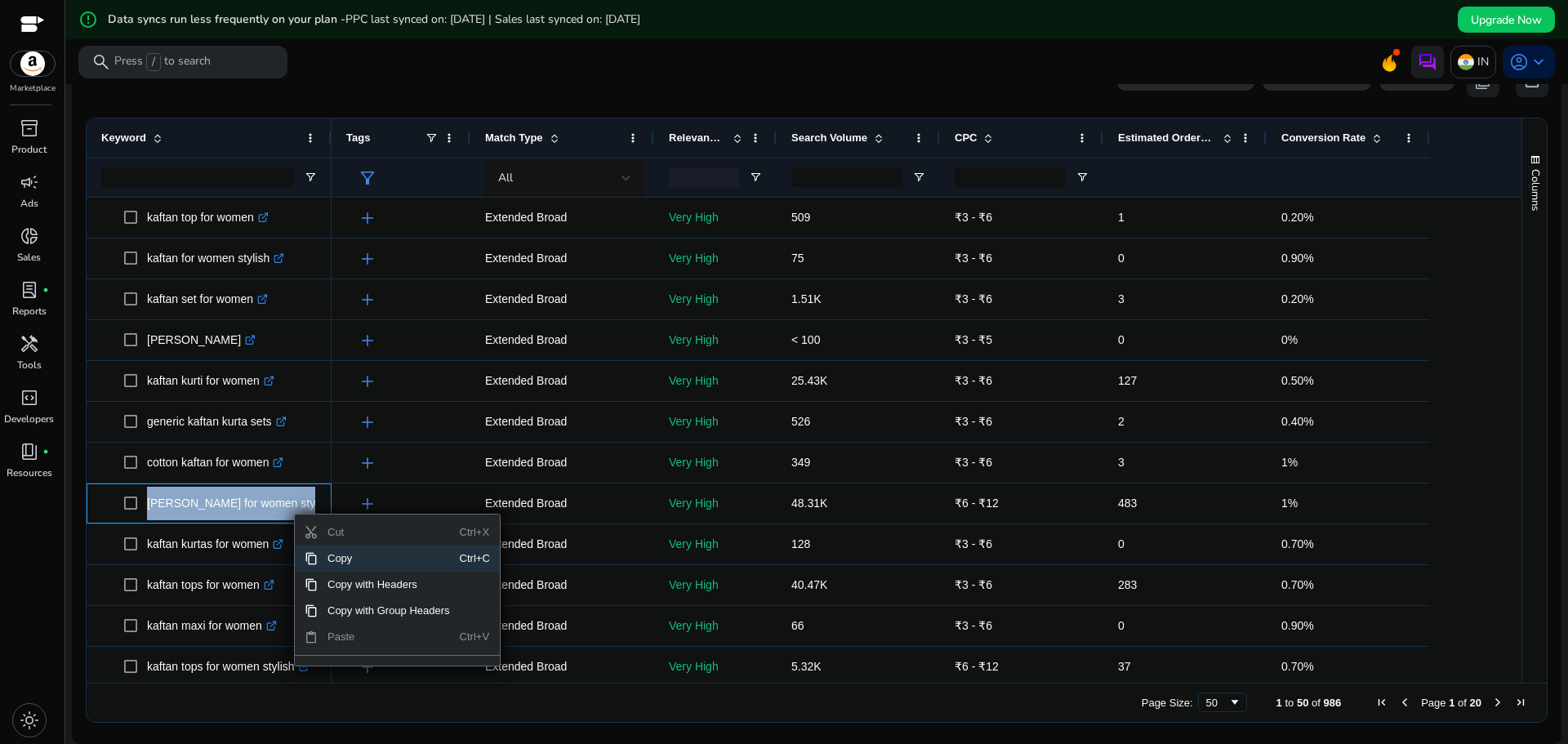
click at [344, 556] on span "Copy" at bounding box center [388, 559] width 142 height 26
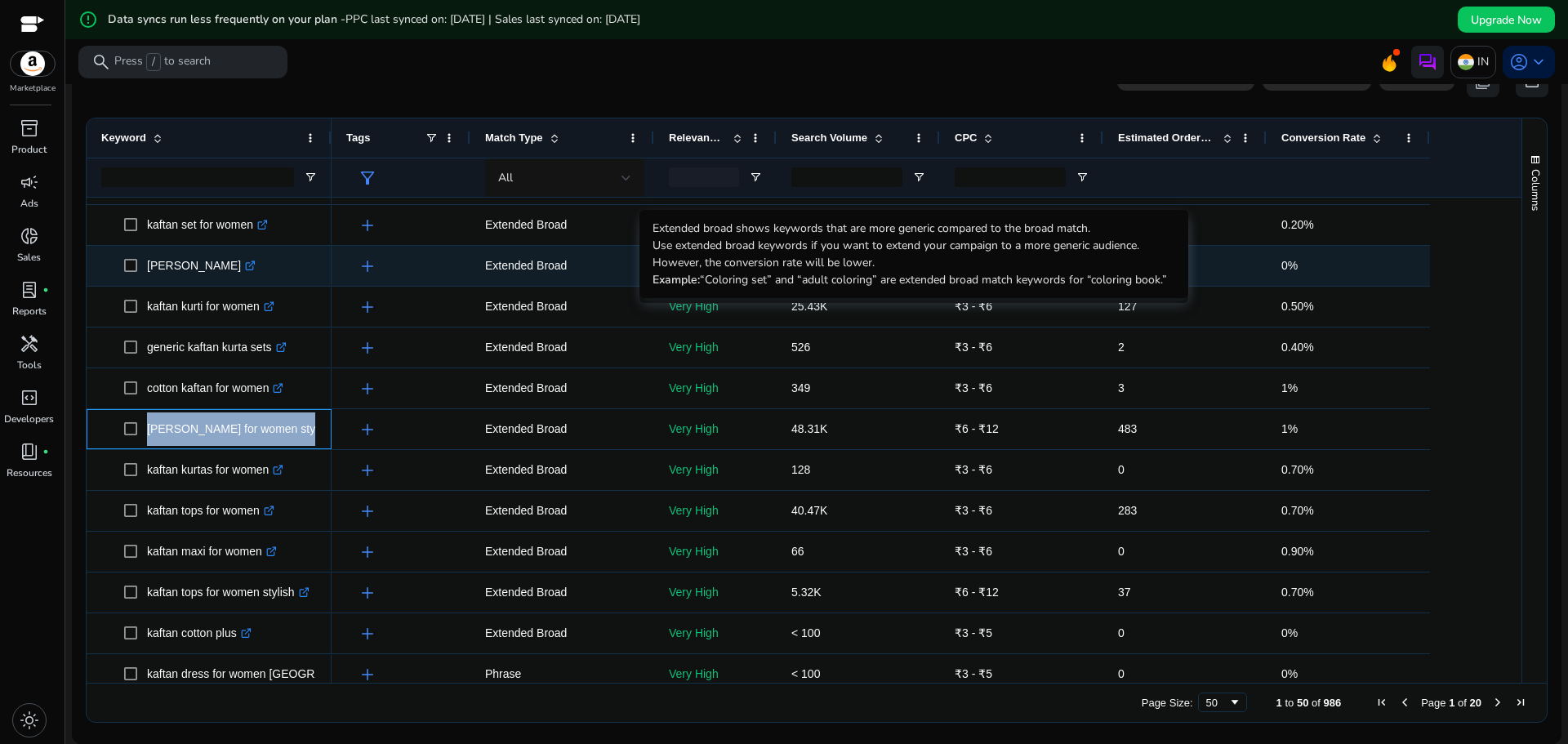
scroll to position [1557, 0]
